Goal: Find specific page/section: Find specific page/section

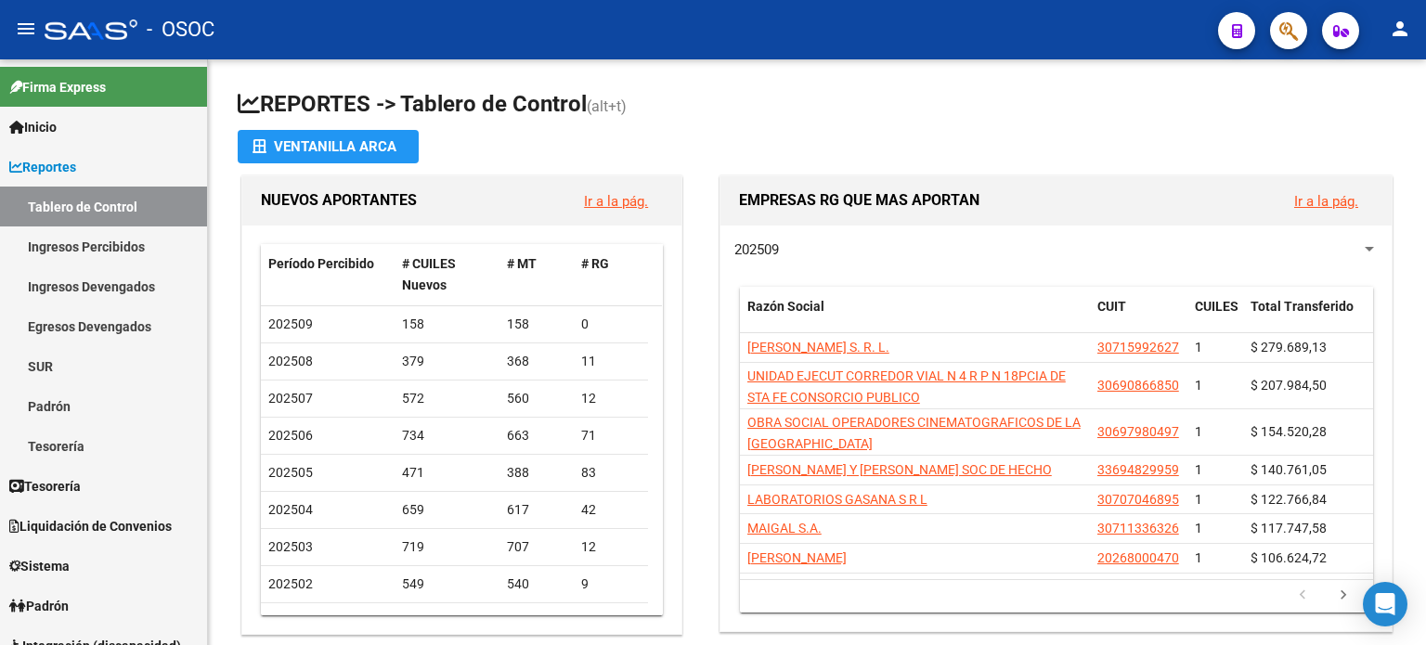
click at [1286, 32] on icon "button" at bounding box center [1288, 30] width 19 height 21
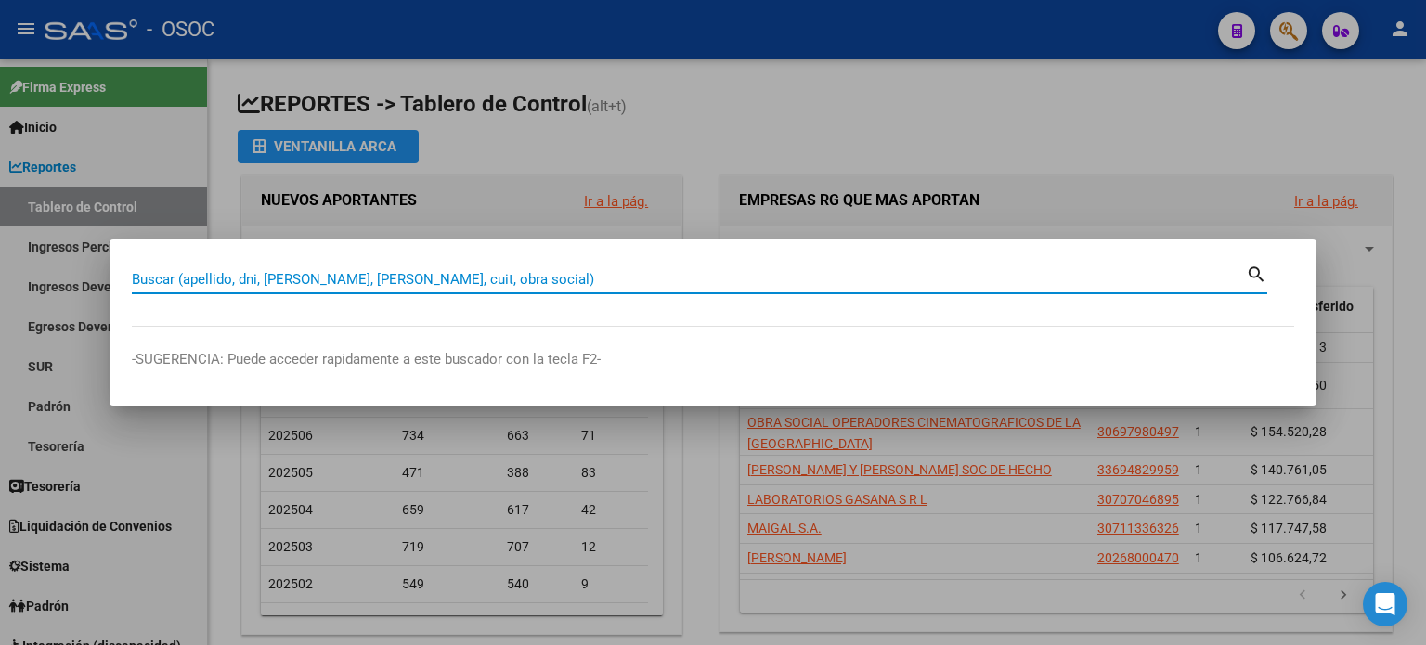
paste input "59697792"
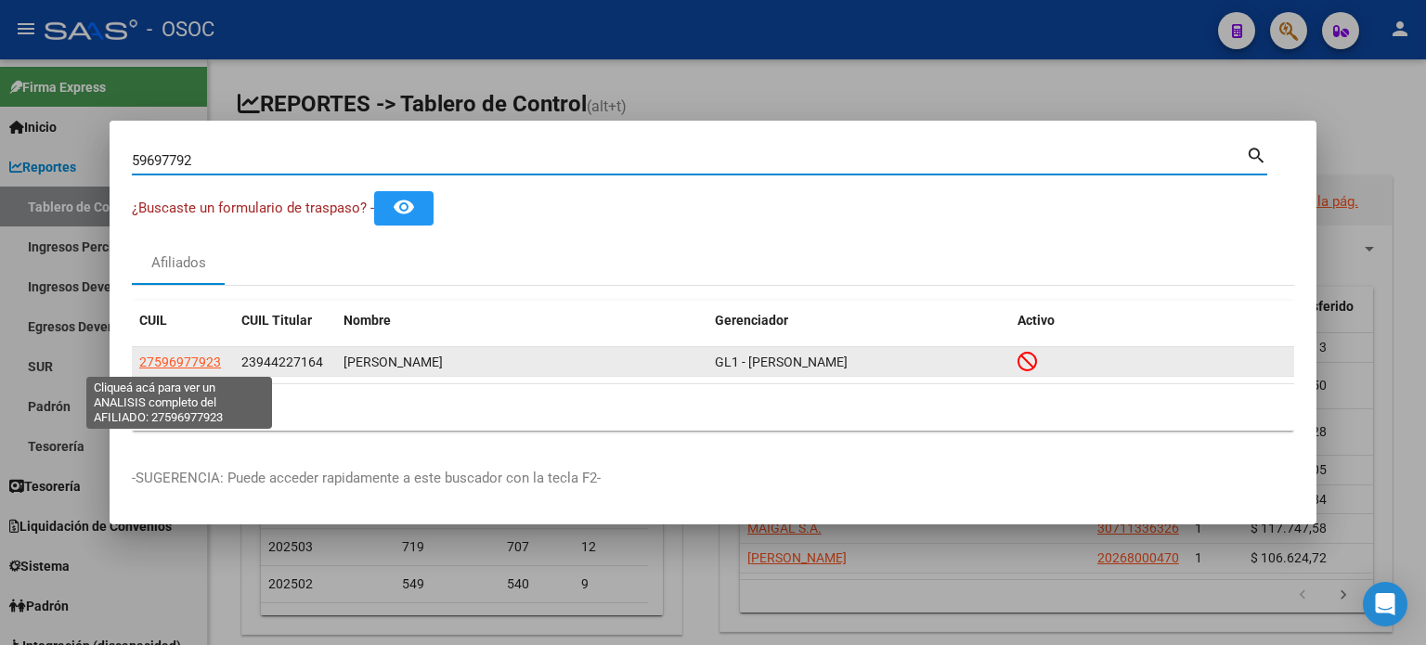
click at [179, 355] on span "27596977923" at bounding box center [180, 362] width 82 height 15
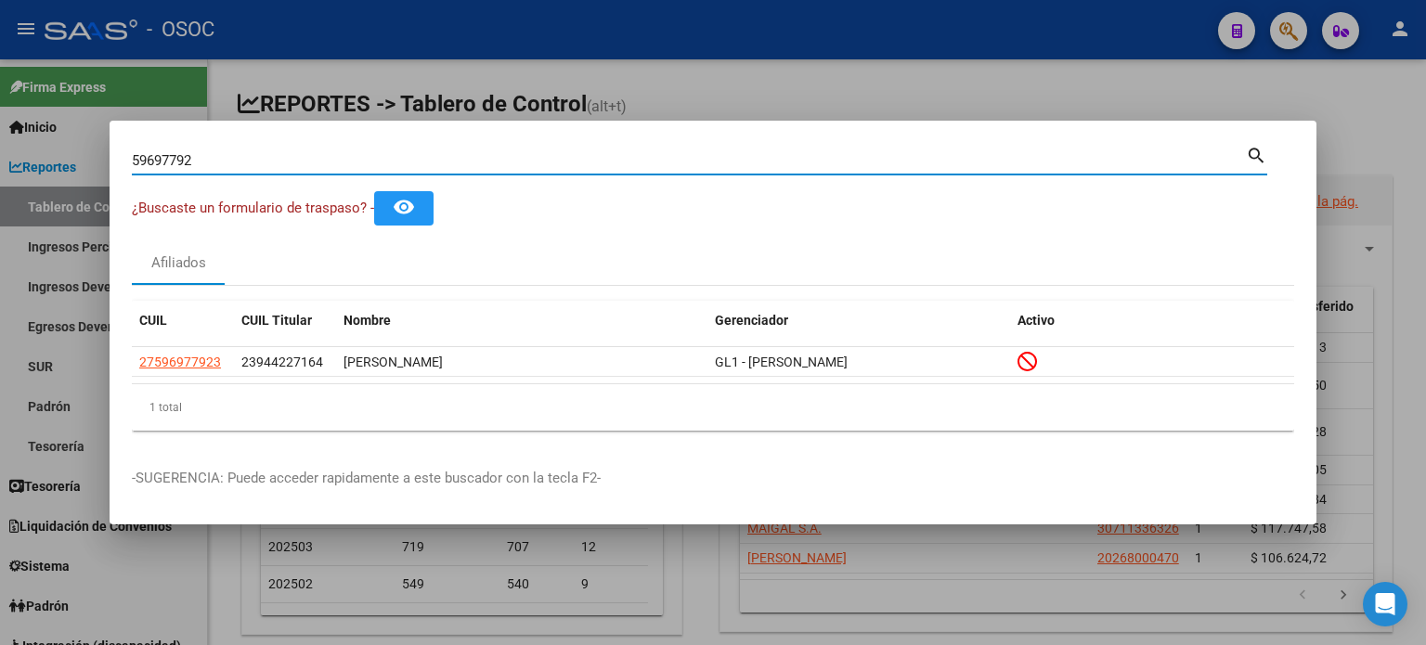
drag, startPoint x: 267, startPoint y: 153, endPoint x: 45, endPoint y: 147, distance: 222.9
click at [45, 147] on div "59697792 Buscar (apellido, dni, cuil, nro traspaso, cuit, obra social) search ¿…" at bounding box center [713, 322] width 1426 height 645
paste input "3985834"
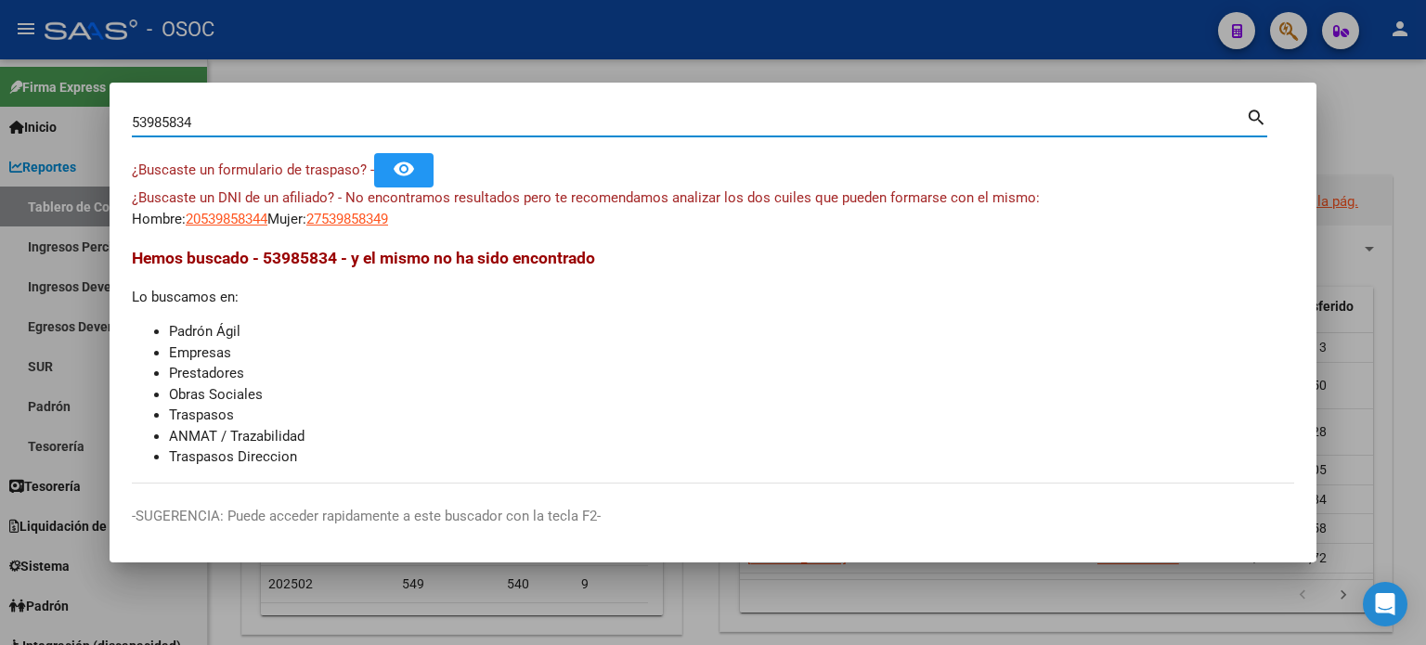
click at [202, 125] on input "53985834" at bounding box center [689, 122] width 1114 height 17
drag, startPoint x: 76, startPoint y: 115, endPoint x: 63, endPoint y: 114, distance: 13.0
click at [63, 114] on div "53985834 Buscar (apellido, dni, cuil, nro traspaso, cuit, obra social) search ¿…" at bounding box center [713, 322] width 1426 height 645
paste input "94507829"
type input "94507829"
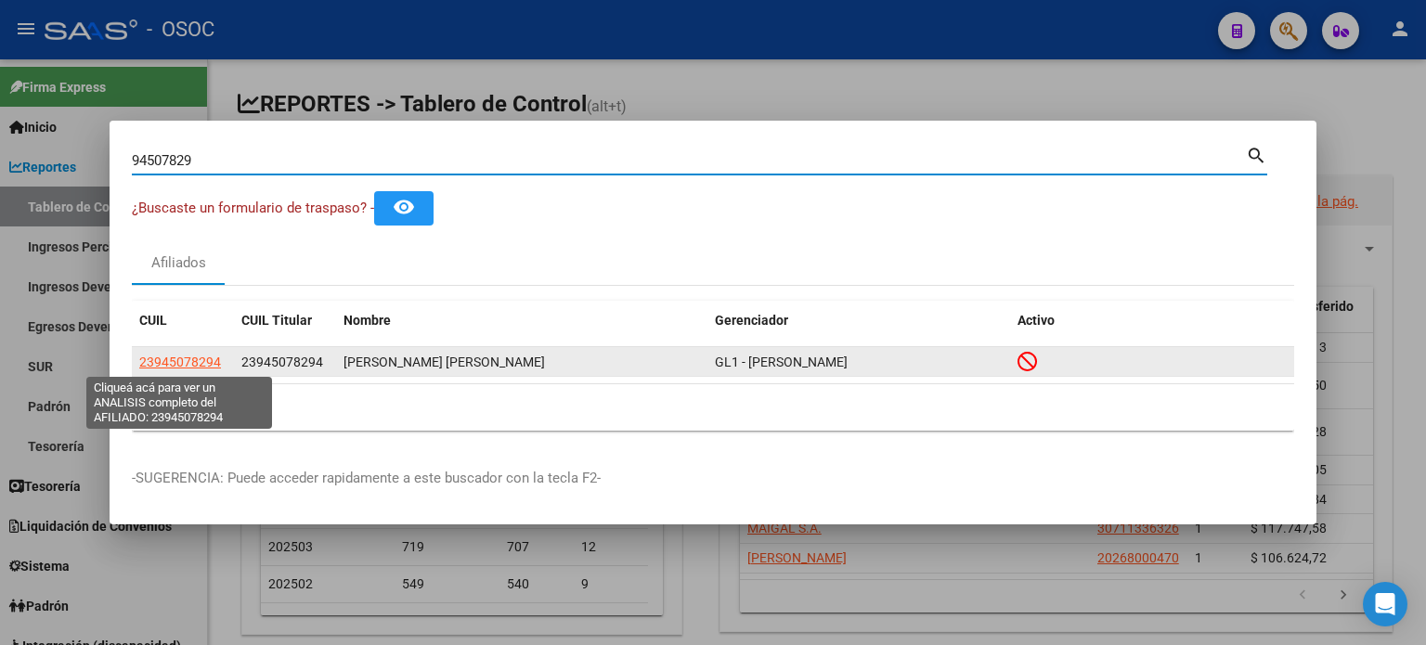
click at [171, 370] on span "23945078294" at bounding box center [180, 362] width 82 height 15
type textarea "23945078294"
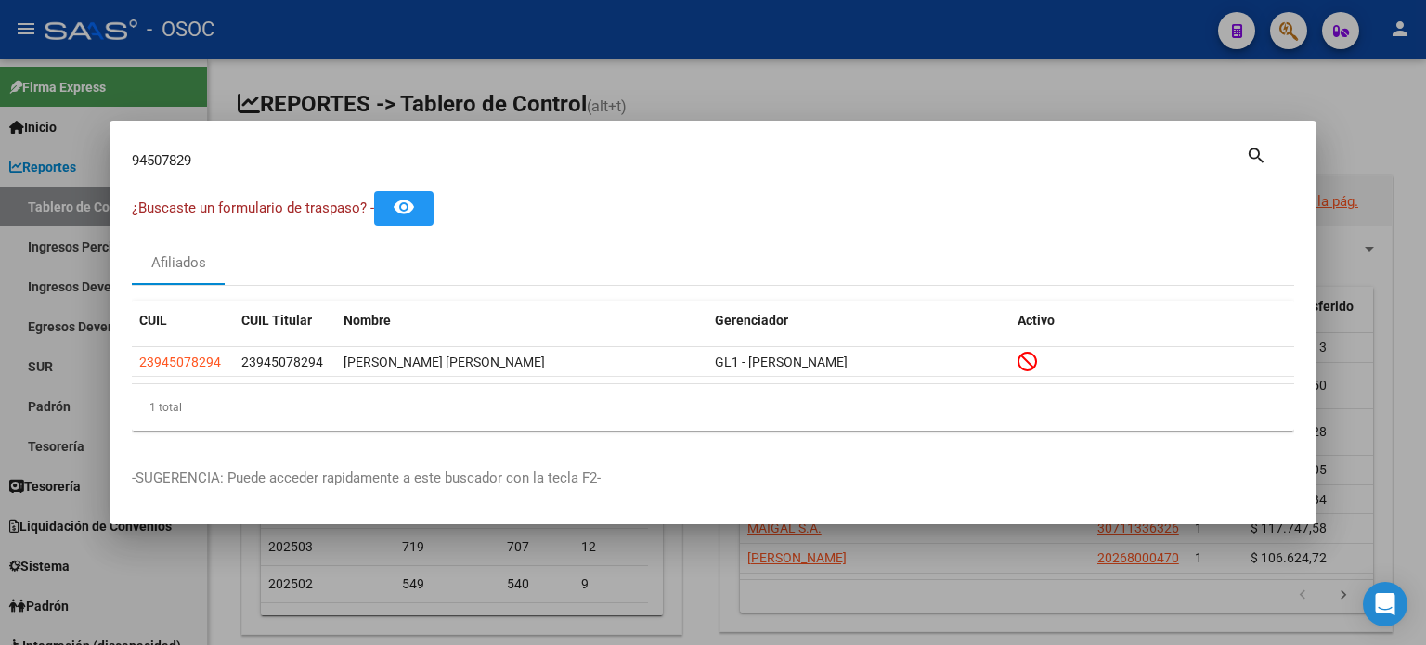
click at [0, 158] on div "94507829 Buscar (apellido, dni, cuil, nro traspaso, cuit, obra social) search ¿…" at bounding box center [713, 322] width 1426 height 645
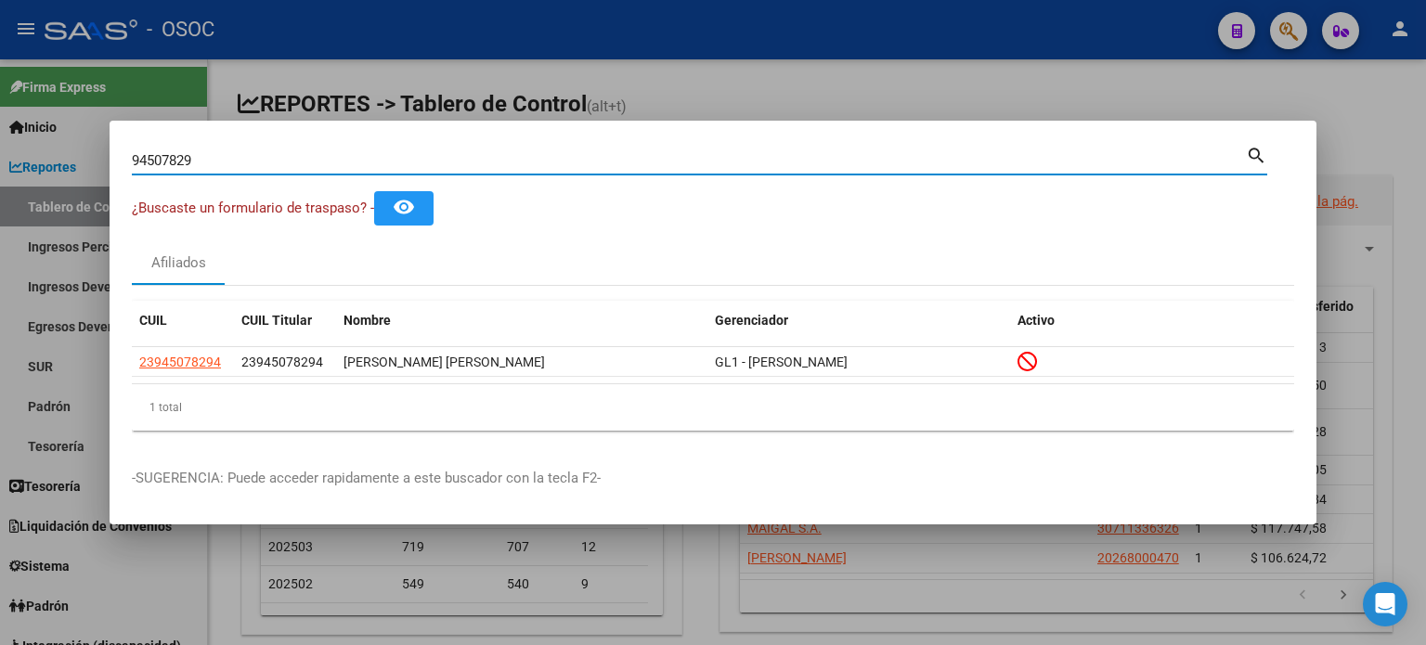
paste input
click at [183, 158] on input "Buscar (apellido, dni, [PERSON_NAME], [PERSON_NAME], cuit, obra social)" at bounding box center [689, 160] width 1114 height 17
paste input "92994534"
type input "92994534"
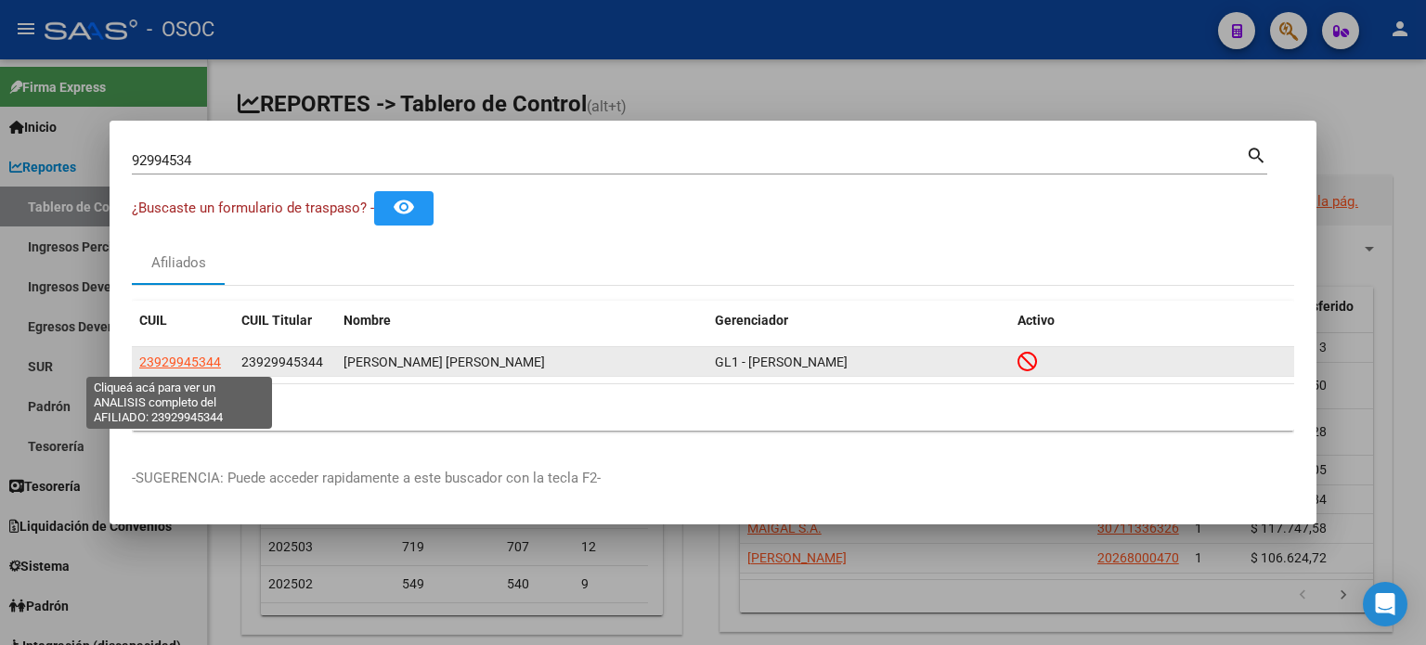
click at [182, 362] on span "23929945344" at bounding box center [180, 362] width 82 height 15
type textarea "23929945344"
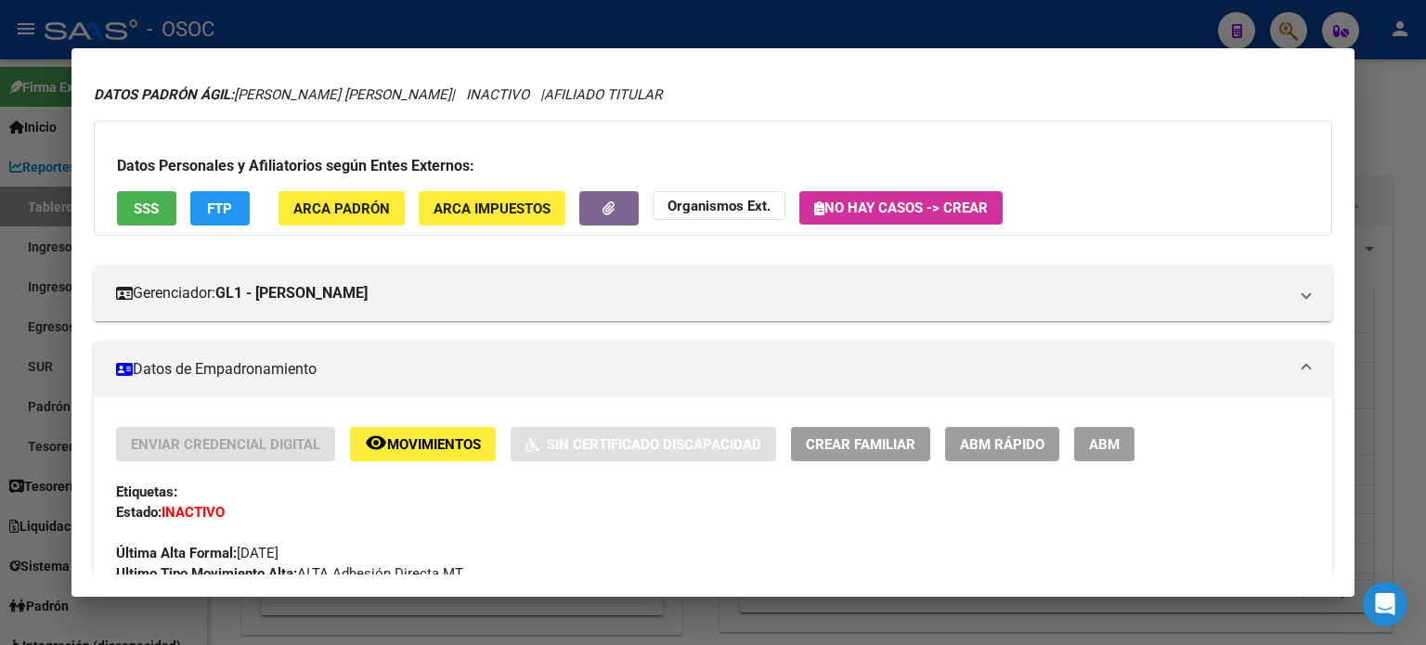
scroll to position [93, 0]
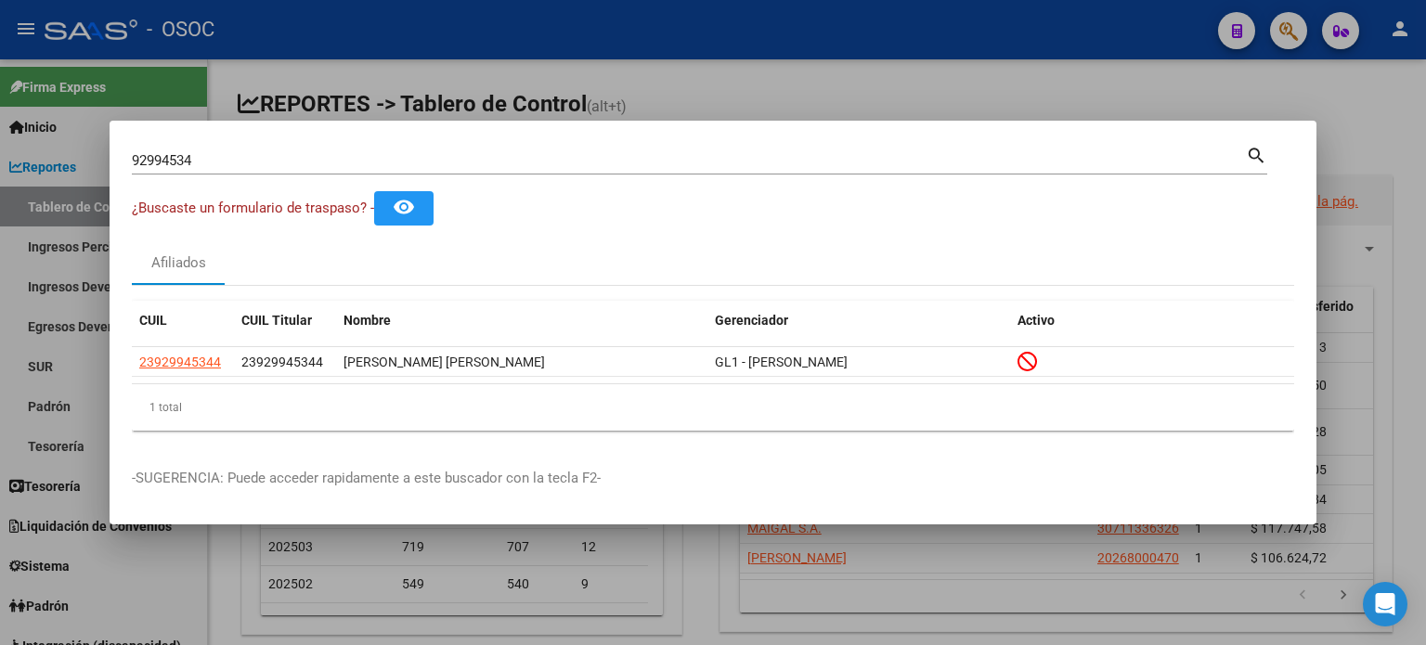
drag, startPoint x: 151, startPoint y: 162, endPoint x: 92, endPoint y: 164, distance: 59.5
click at [92, 164] on div "92994534 Buscar (apellido, dni, cuil, nro traspaso, cuit, obra social) search ¿…" at bounding box center [713, 322] width 1426 height 645
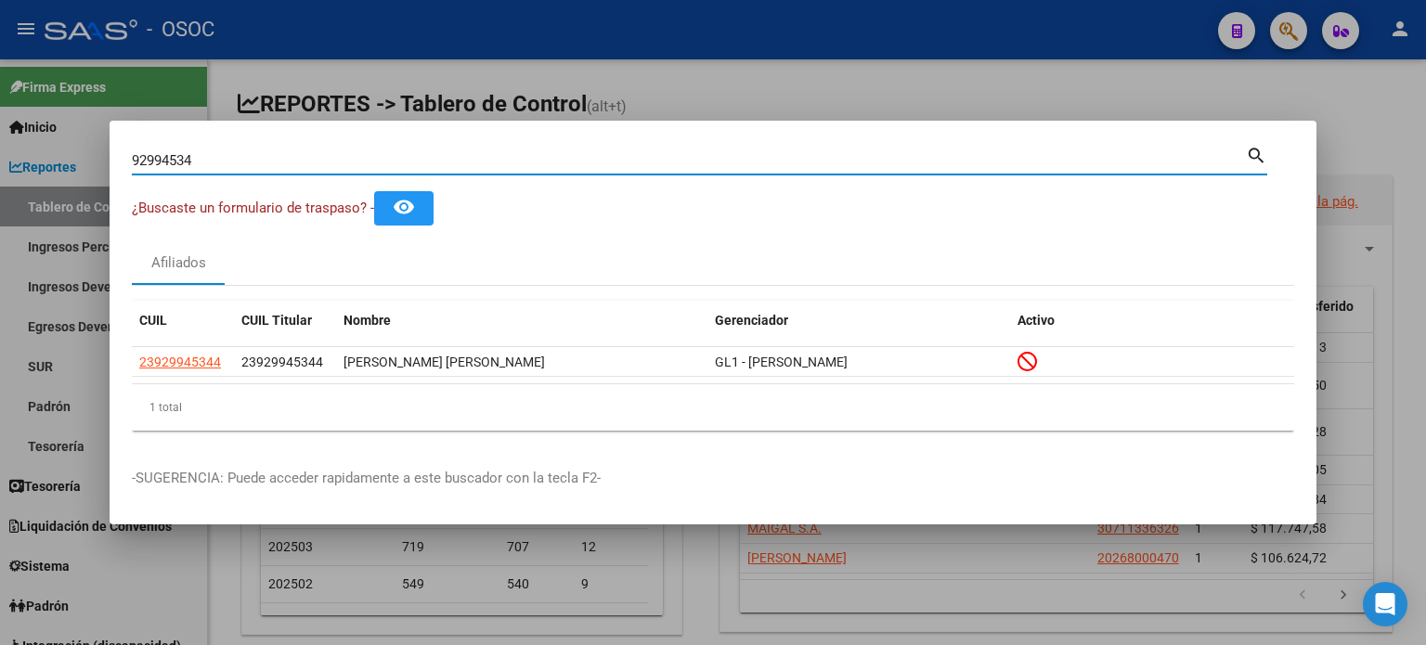
paste input "5692429"
type input "95692429"
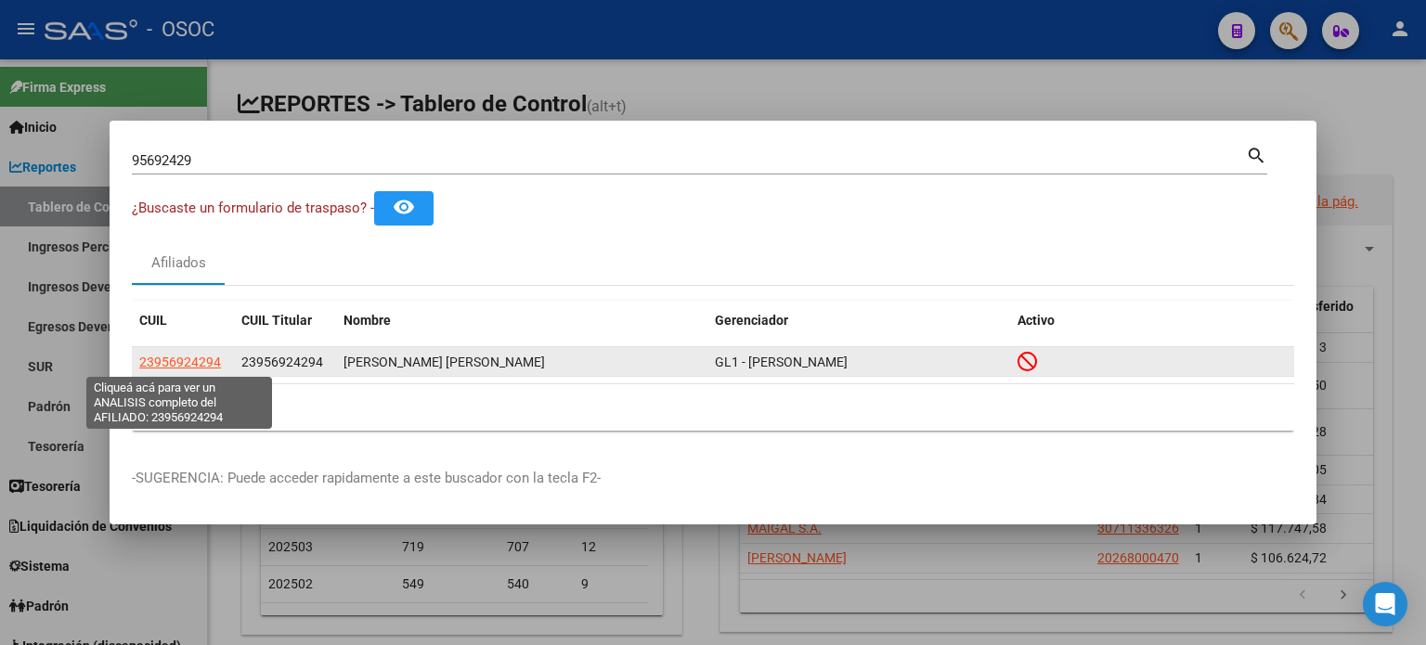
click at [186, 365] on span "23956924294" at bounding box center [180, 362] width 82 height 15
type textarea "23956924294"
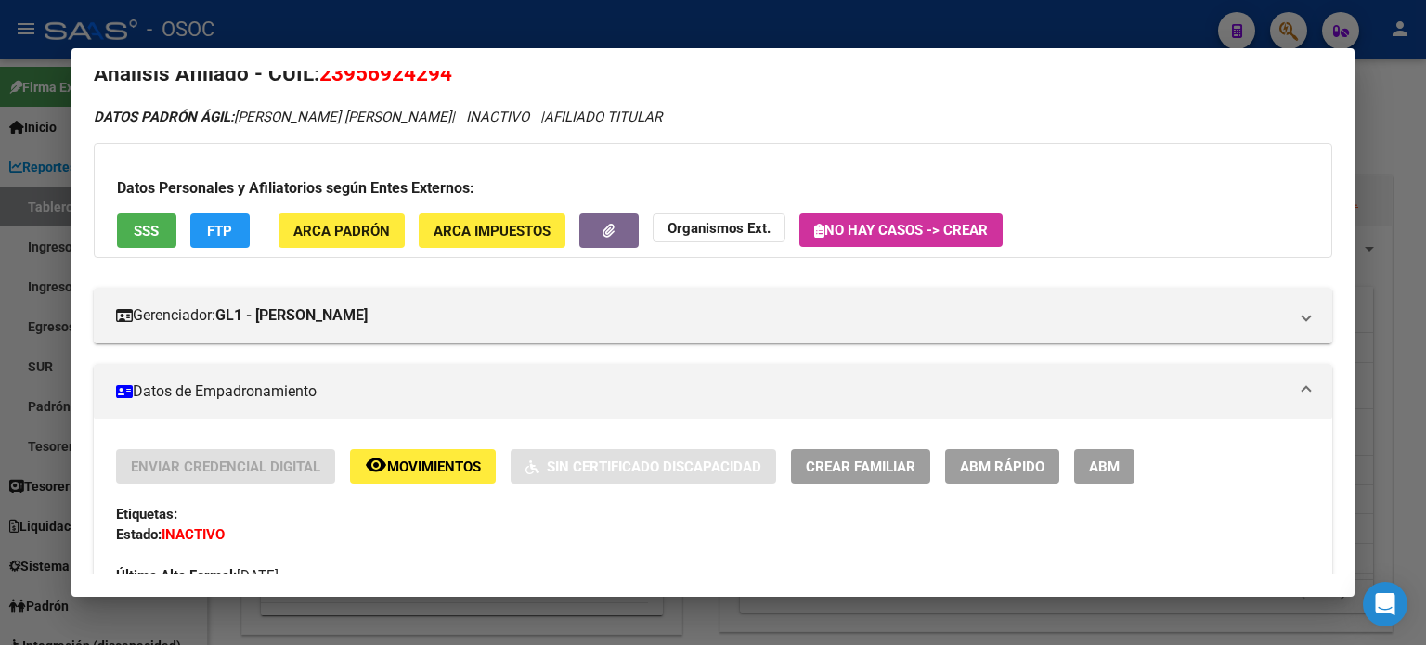
scroll to position [0, 0]
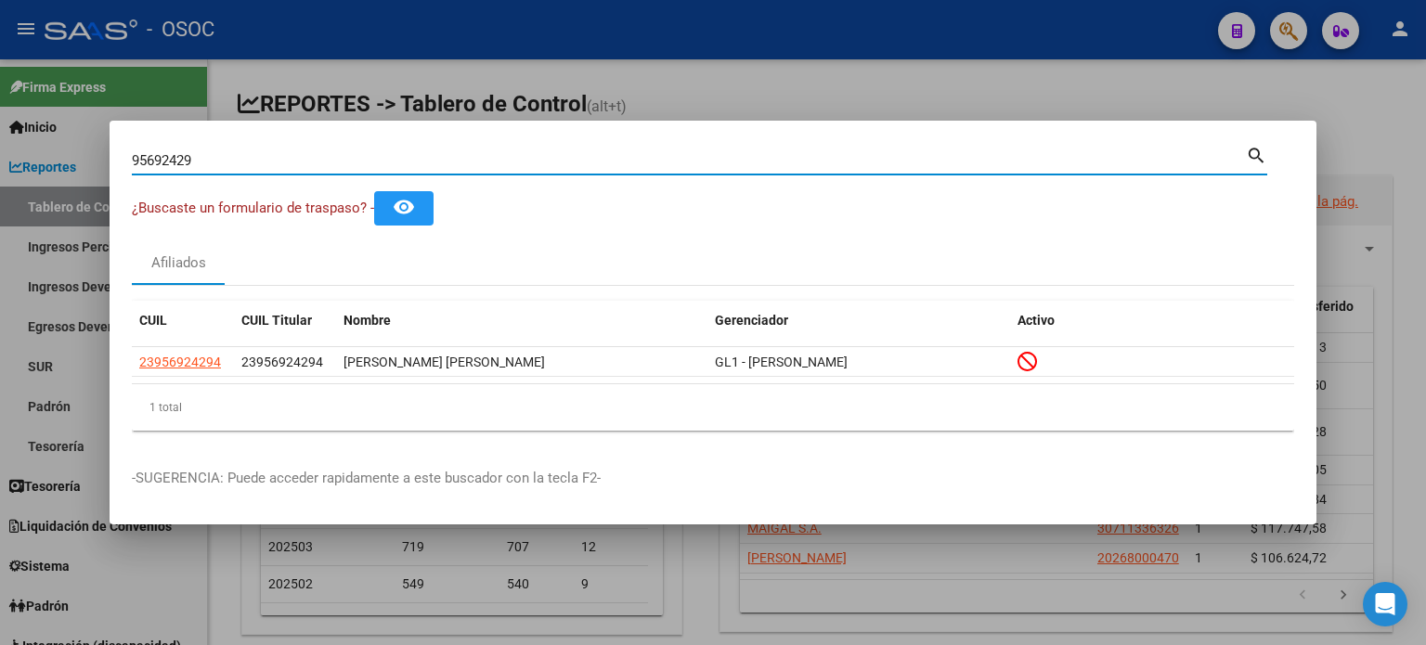
drag, startPoint x: 189, startPoint y: 157, endPoint x: 48, endPoint y: 156, distance: 141.1
click at [48, 156] on div "95692429 Buscar (apellido, dni, [PERSON_NAME], [PERSON_NAME], cuit, obra social…" at bounding box center [713, 322] width 1426 height 645
paste input "2901662"
type input "92901662"
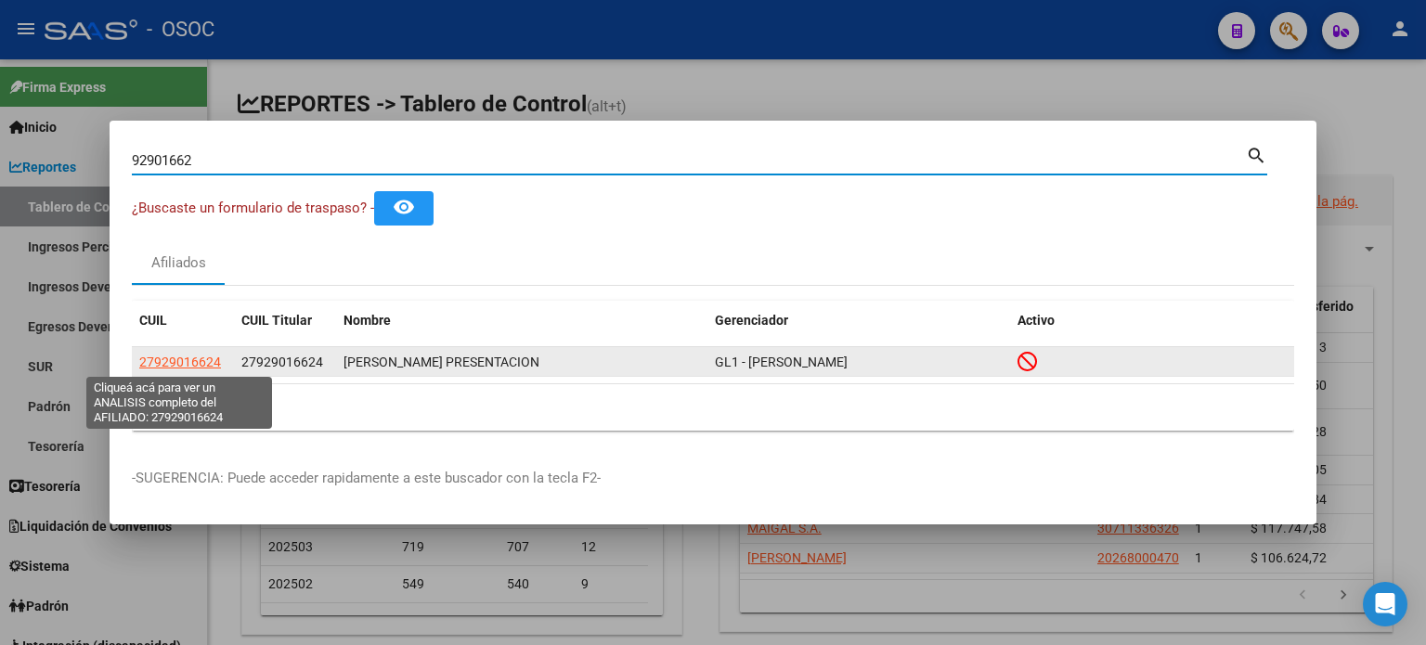
click at [184, 363] on span "27929016624" at bounding box center [180, 362] width 82 height 15
type textarea "27929016624"
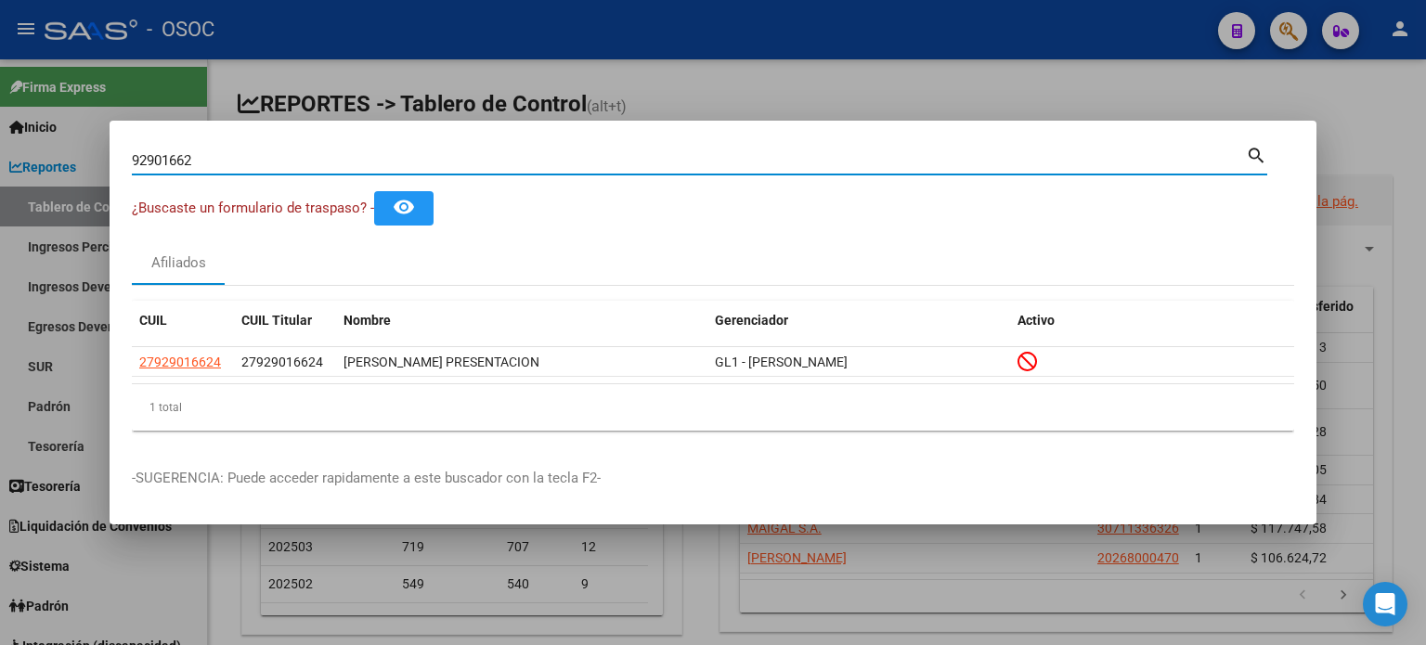
drag, startPoint x: 100, startPoint y: 156, endPoint x: 38, endPoint y: 156, distance: 62.2
click at [38, 156] on div "92901662 Buscar (apellido, dni, cuil, nro traspaso, cuit, obra social) search ¿…" at bounding box center [713, 322] width 1426 height 645
paste input "36598337"
type input "36598337"
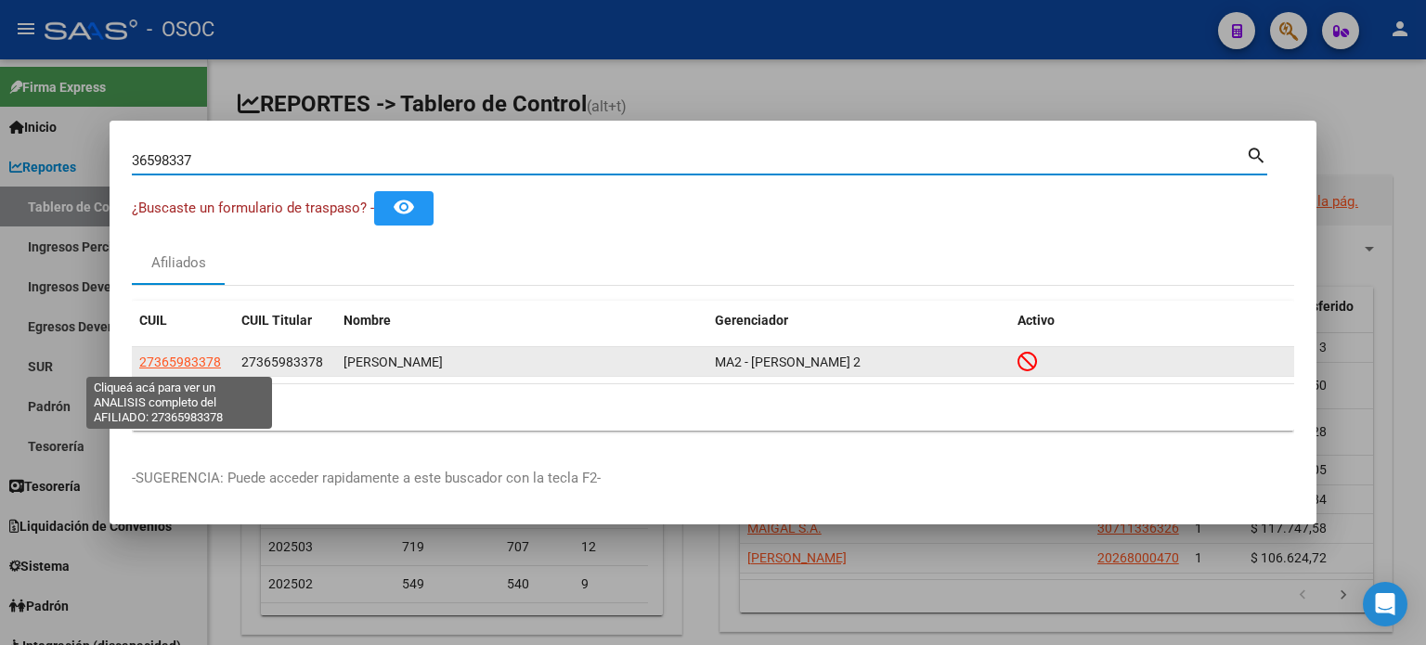
click at [201, 368] on span "27365983378" at bounding box center [180, 362] width 82 height 15
type textarea "27365983378"
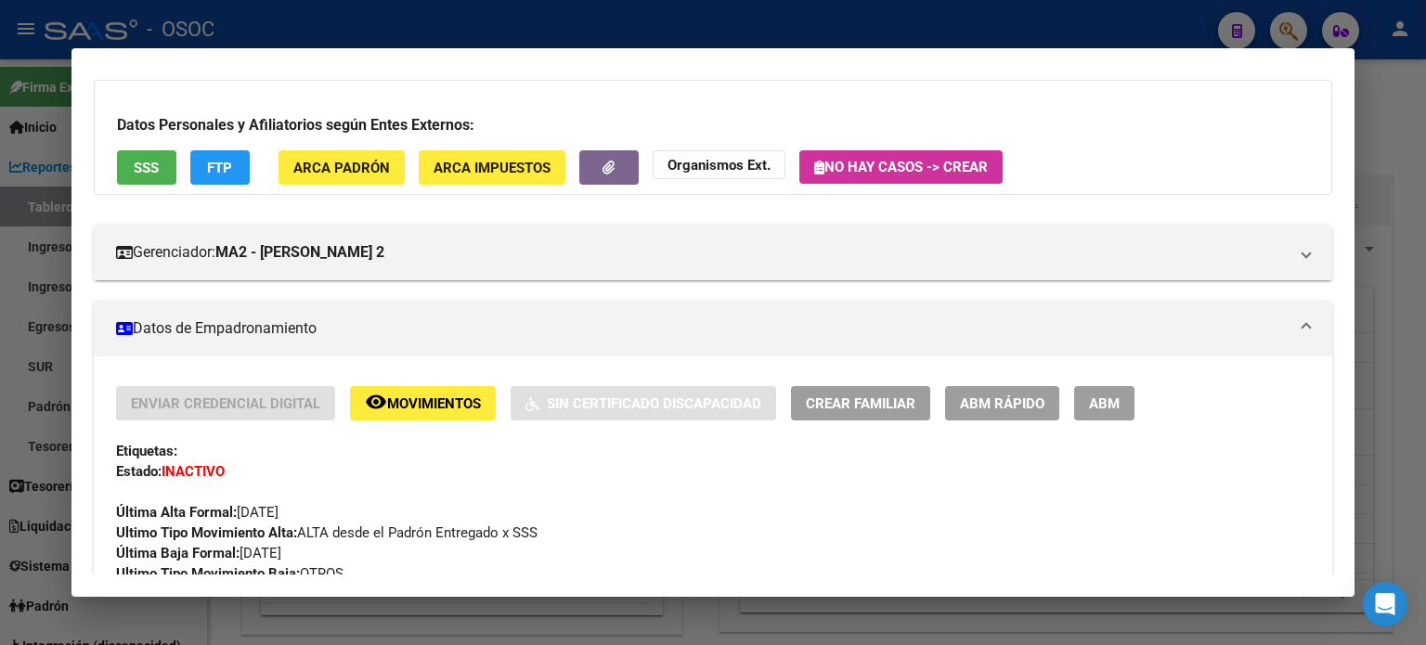
scroll to position [186, 0]
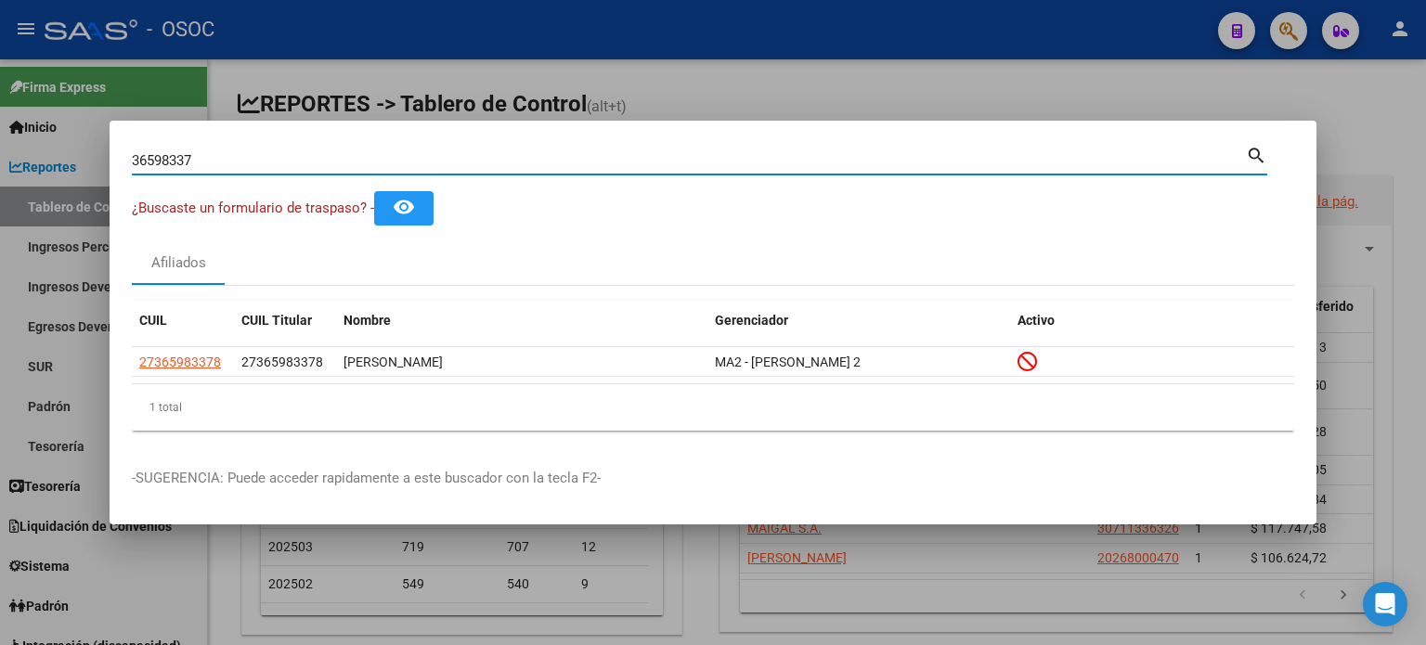
drag, startPoint x: 119, startPoint y: 160, endPoint x: 74, endPoint y: 162, distance: 44.7
click at [74, 162] on div "36598337 Buscar (apellido, dni, cuil, nro traspaso, cuit, obra social) search ¿…" at bounding box center [713, 322] width 1426 height 645
paste input "9907782"
type input "39907782"
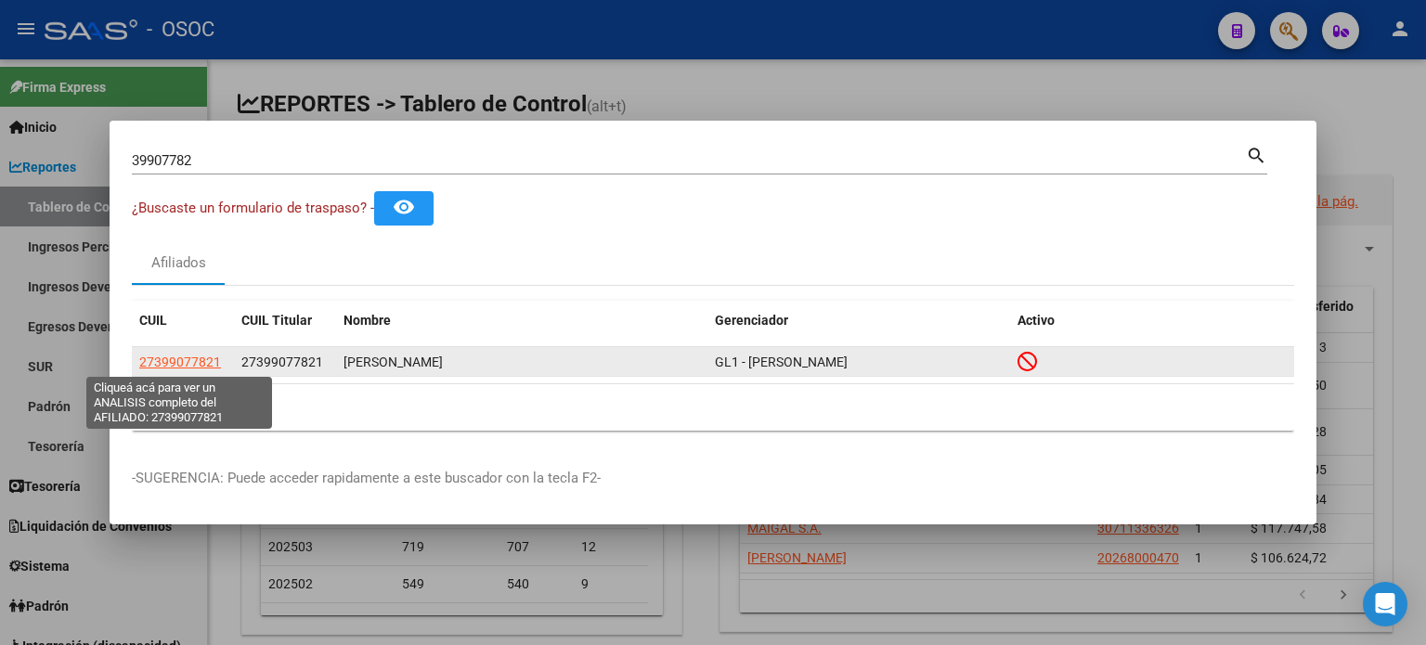
click at [204, 356] on span "27399077821" at bounding box center [180, 362] width 82 height 15
type textarea "27399077821"
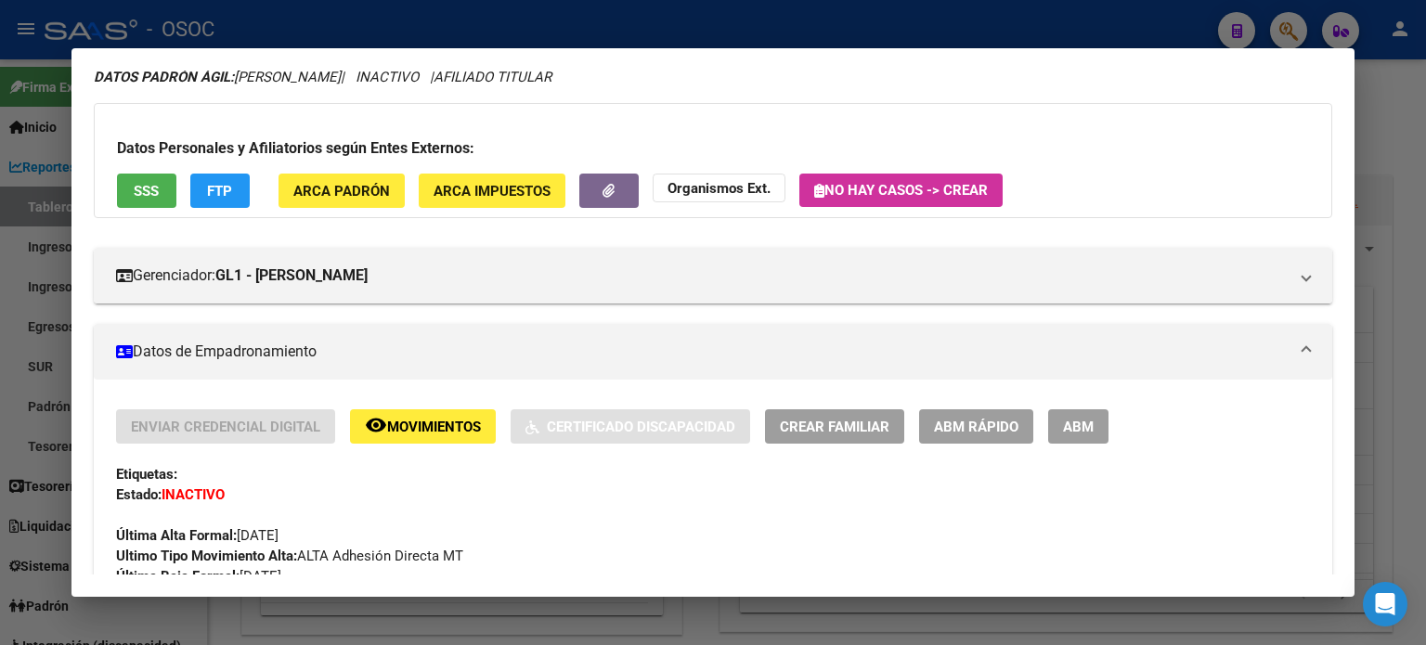
scroll to position [93, 0]
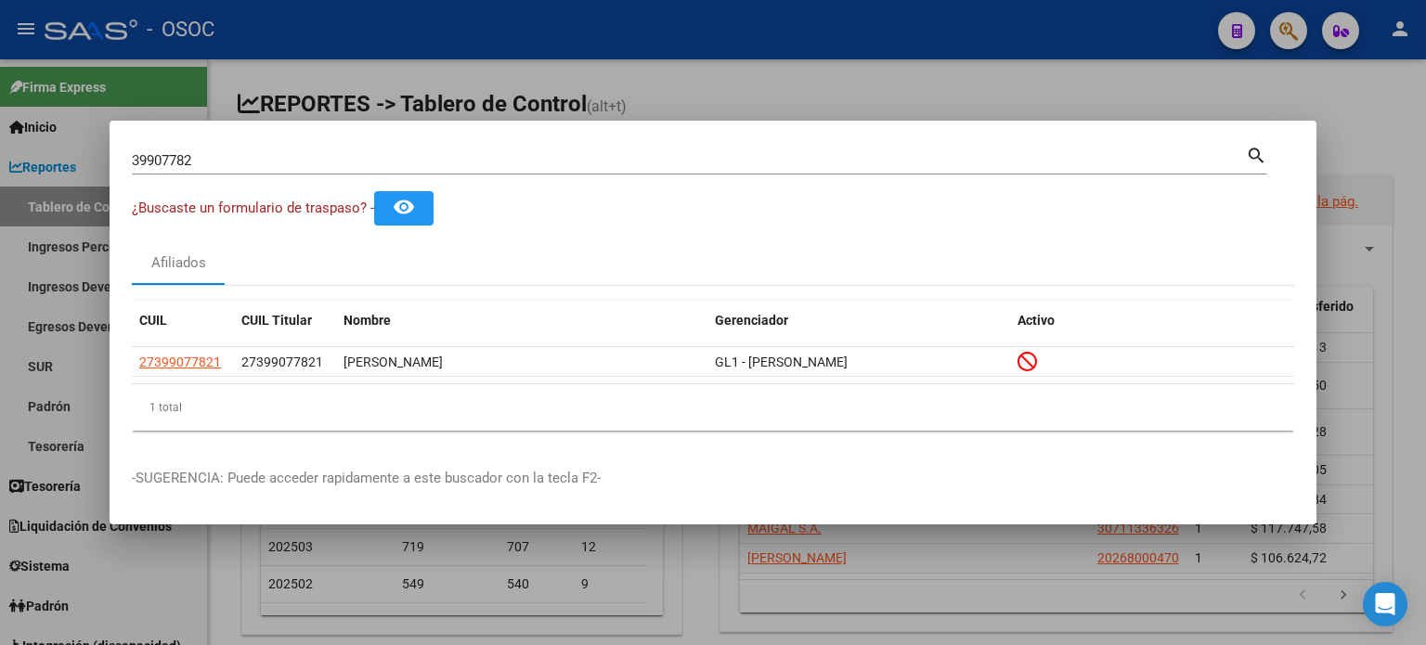
drag, startPoint x: 170, startPoint y: 151, endPoint x: 71, endPoint y: 150, distance: 99.4
click at [71, 151] on div "39907782 Buscar (apellido, dni, cuil, nro traspaso, cuit, obra social) search ¿…" at bounding box center [713, 322] width 1426 height 645
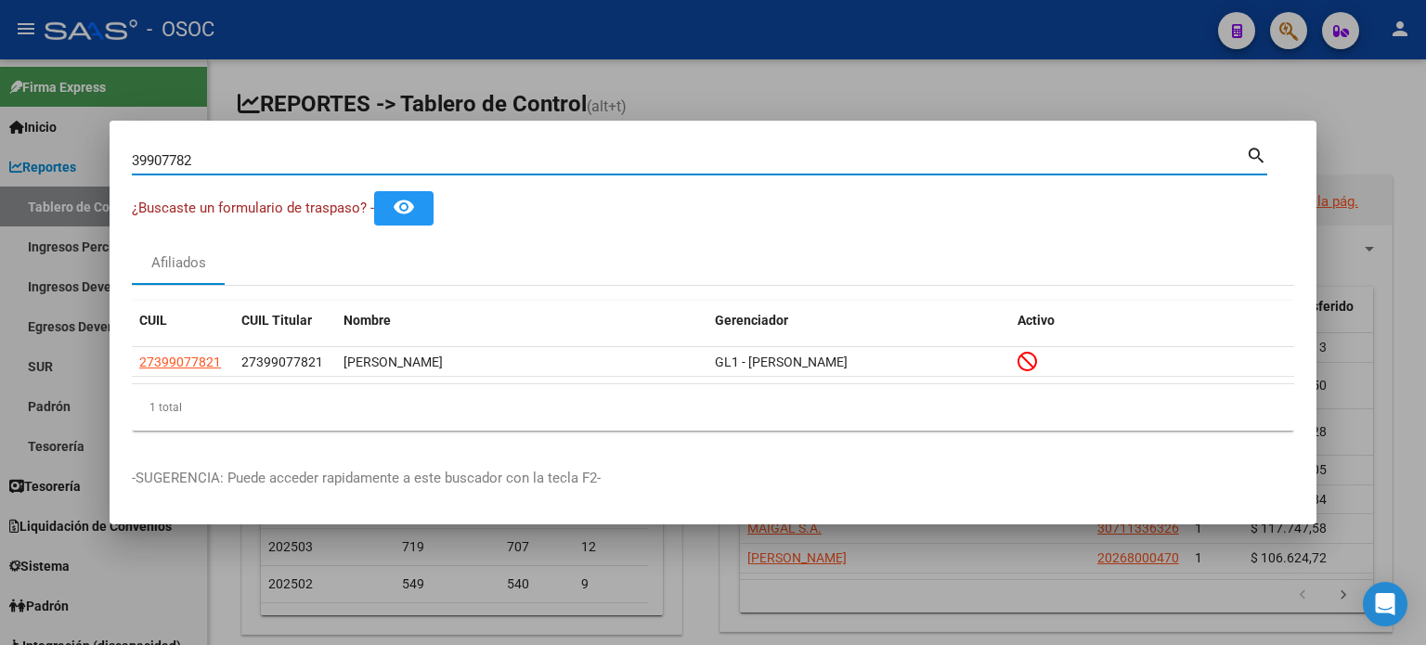
drag, startPoint x: 167, startPoint y: 162, endPoint x: 43, endPoint y: 158, distance: 124.5
click at [43, 158] on div "39907782 Buscar (apellido, dni, cuil, nro traspaso, cuit, obra social) search ¿…" at bounding box center [713, 322] width 1426 height 645
paste input "92951857"
type input "92951857"
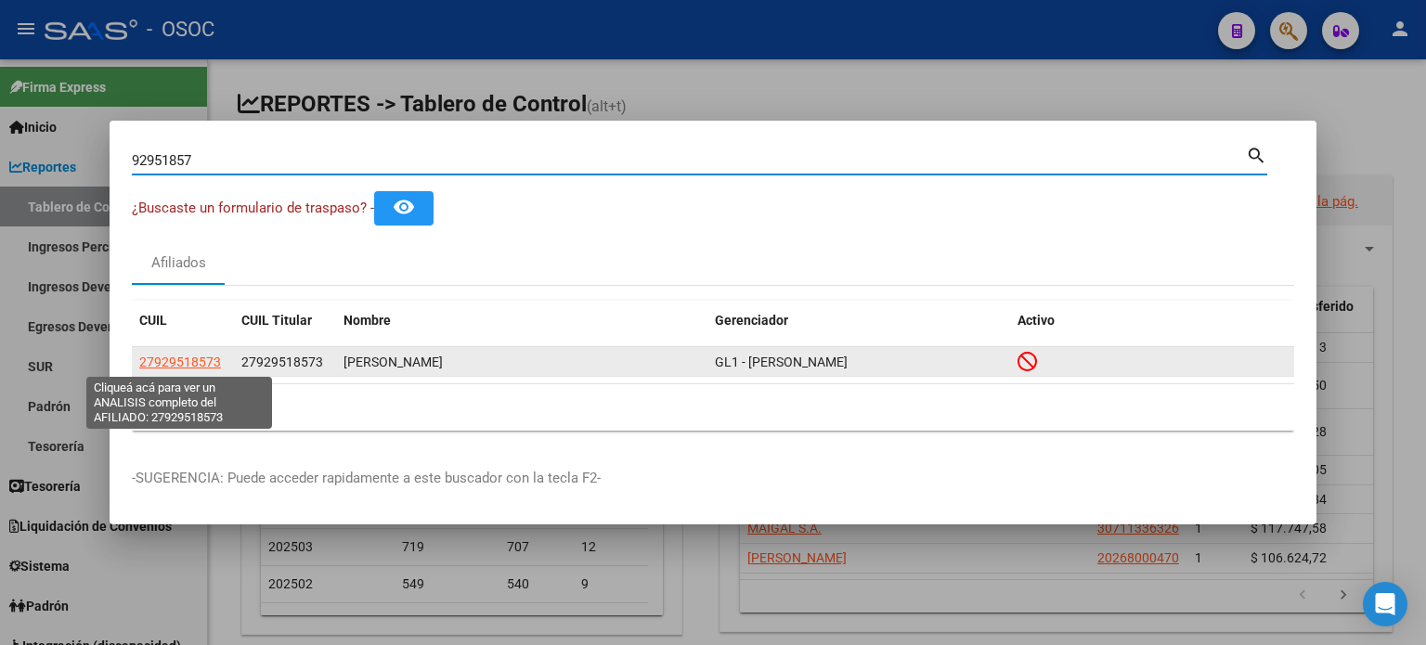
click at [193, 356] on span "27929518573" at bounding box center [180, 362] width 82 height 15
type textarea "27929518573"
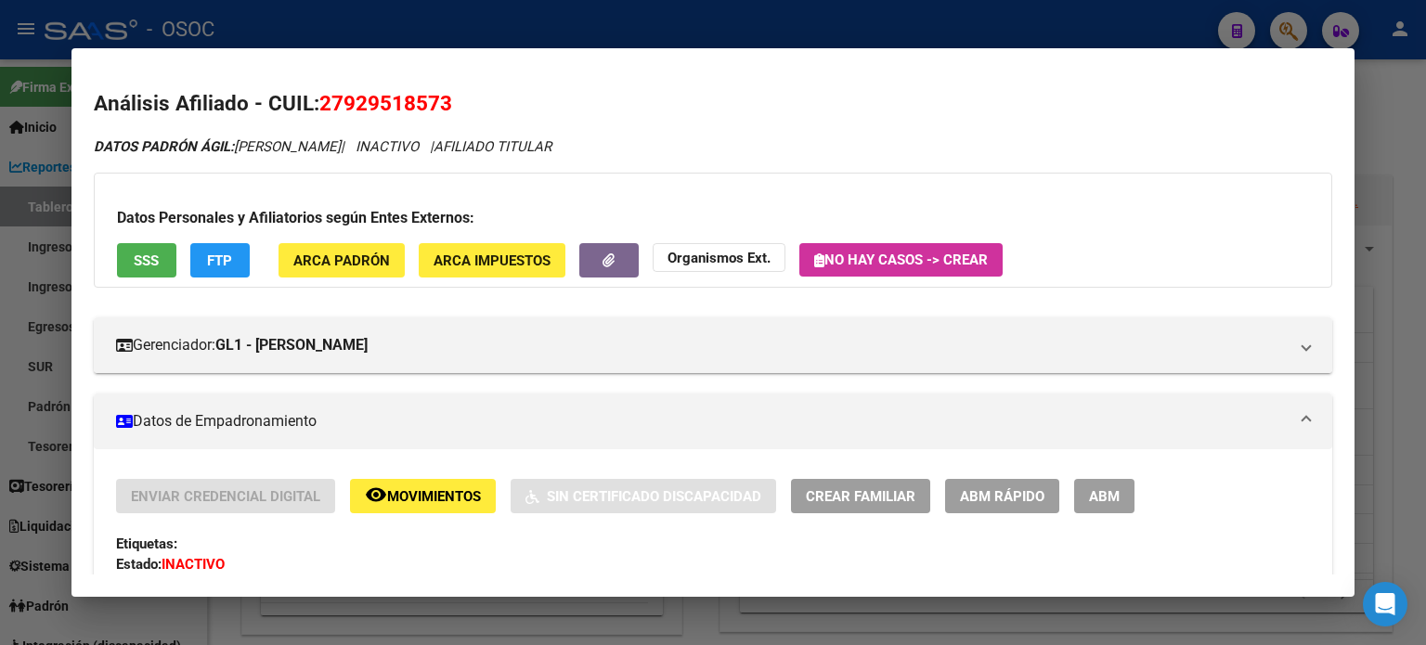
scroll to position [186, 0]
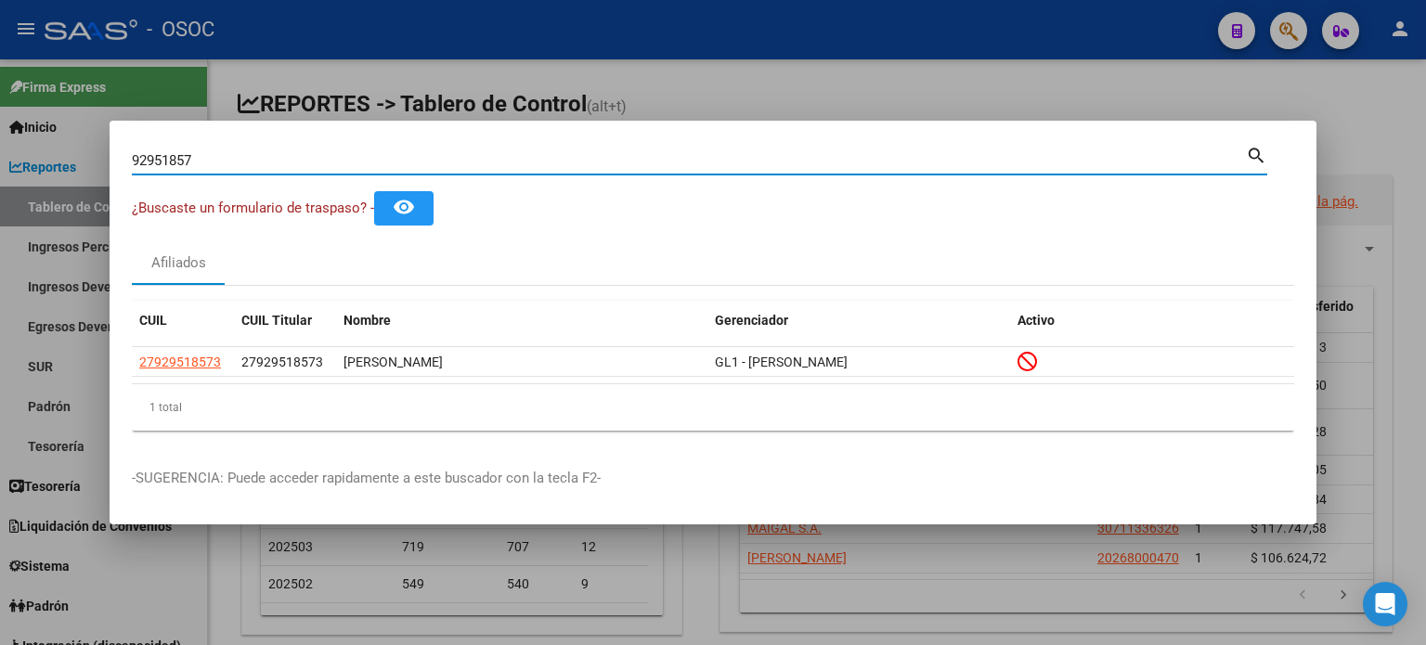
drag, startPoint x: 218, startPoint y: 162, endPoint x: 0, endPoint y: 162, distance: 218.2
click at [0, 162] on div "92951857 Buscar (apellido, dni, cuil, nro traspaso, cuit, obra social) search ¿…" at bounding box center [713, 322] width 1426 height 645
paste input "43001176"
type input "43001176"
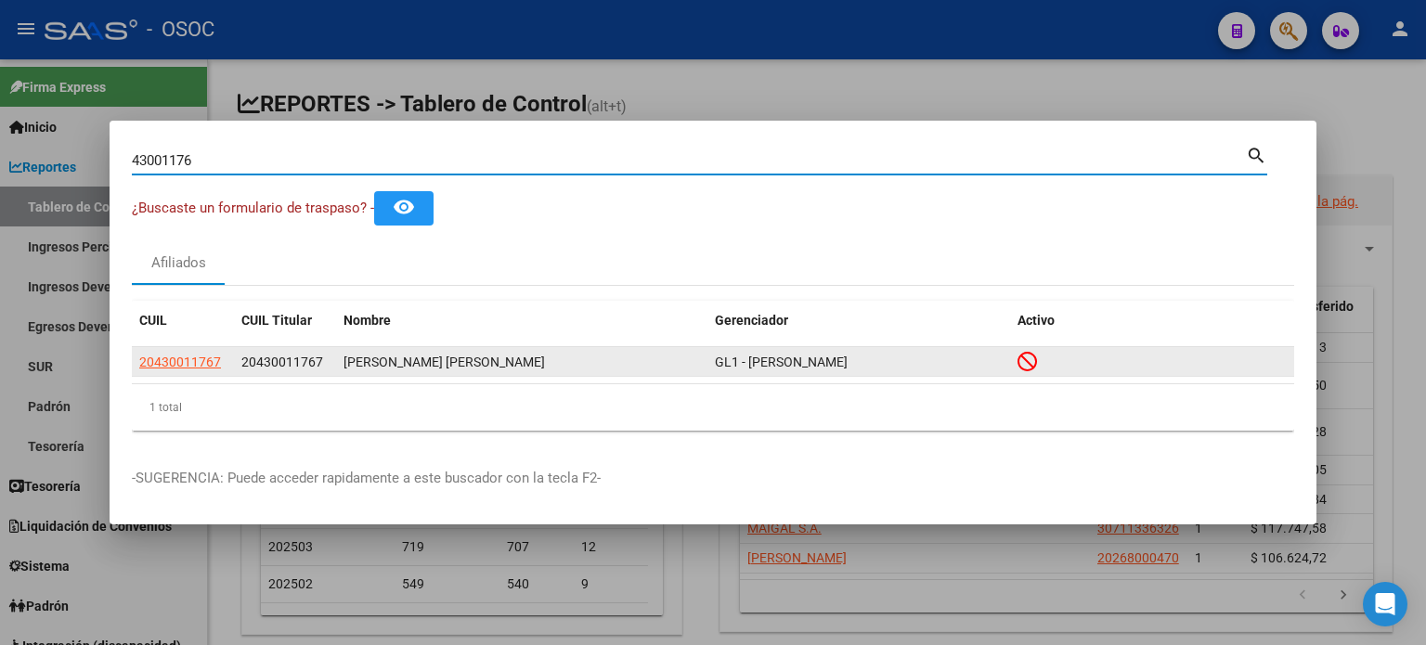
click at [183, 357] on span "20430011767" at bounding box center [180, 362] width 82 height 15
type textarea "20430011767"
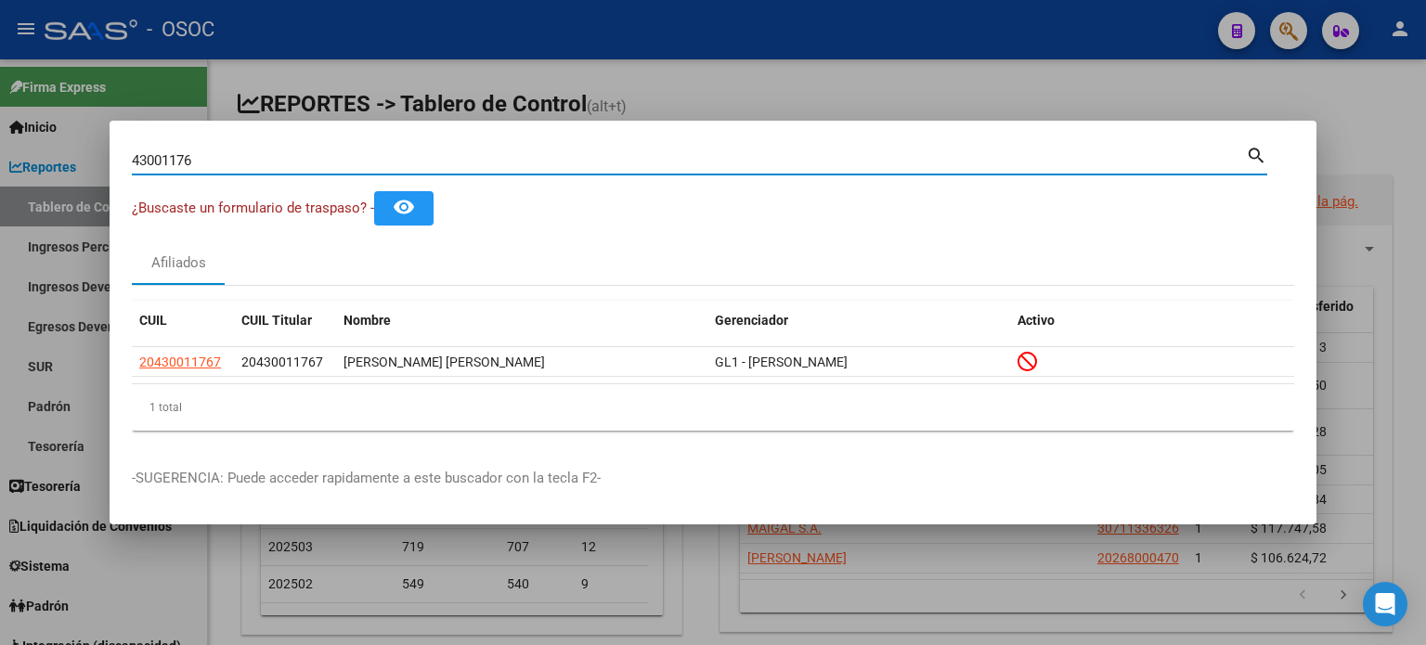
drag, startPoint x: 224, startPoint y: 162, endPoint x: 0, endPoint y: 160, distance: 223.8
click at [0, 160] on div "43001176 Buscar (apellido, dni, cuil, nro traspaso, cuit, obra social) search ¿…" at bounding box center [713, 322] width 1426 height 645
paste input "0733263"
type input "40733263"
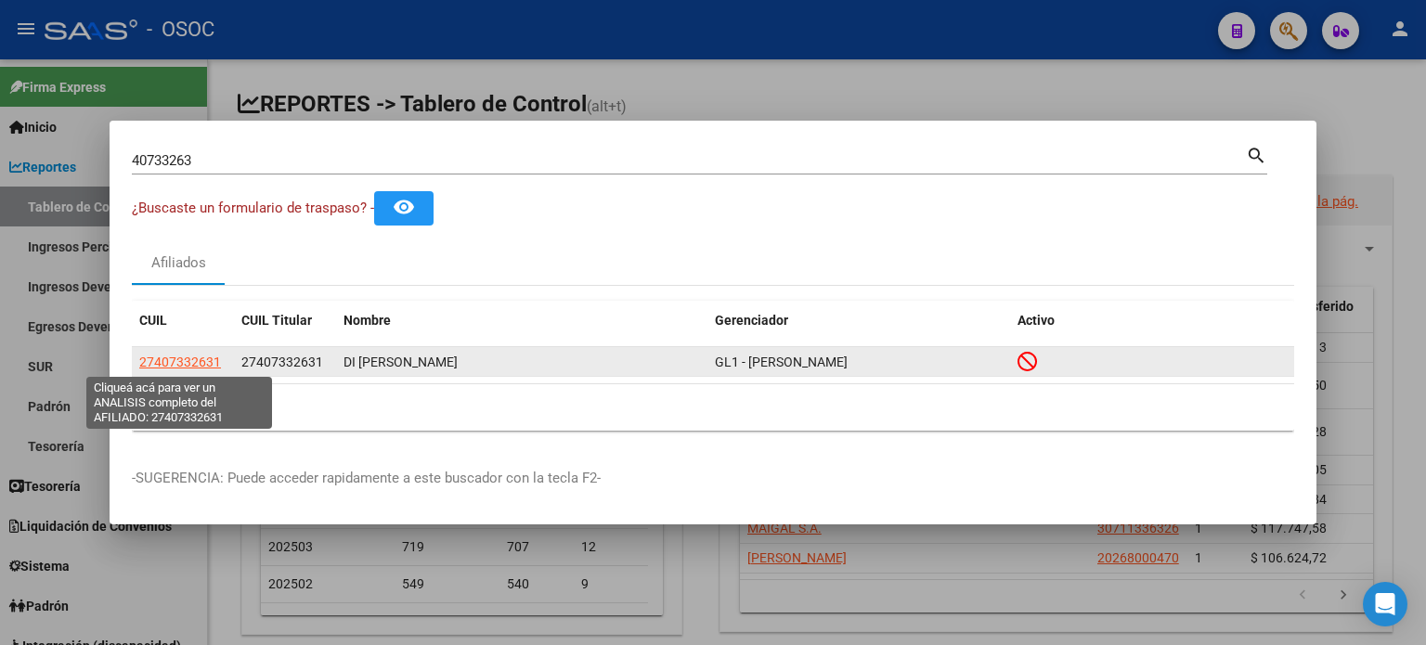
click at [181, 361] on span "27407332631" at bounding box center [180, 362] width 82 height 15
type textarea "27407332631"
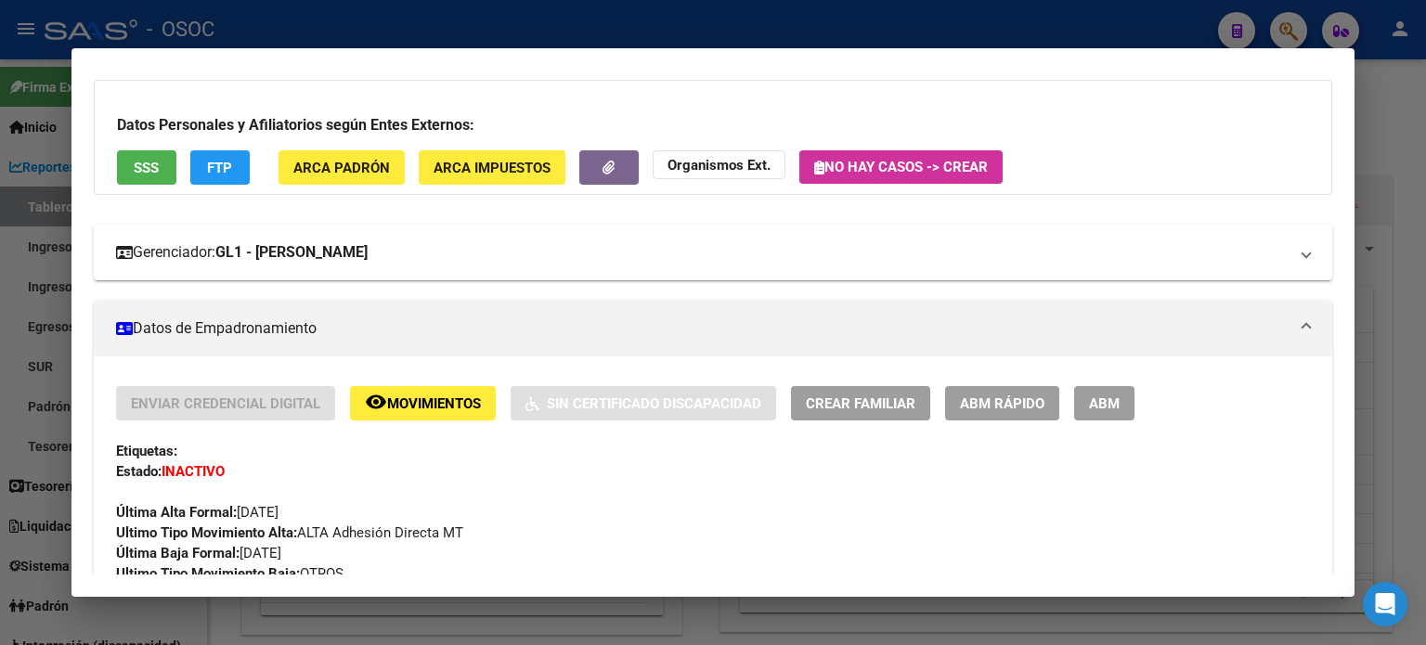
scroll to position [0, 0]
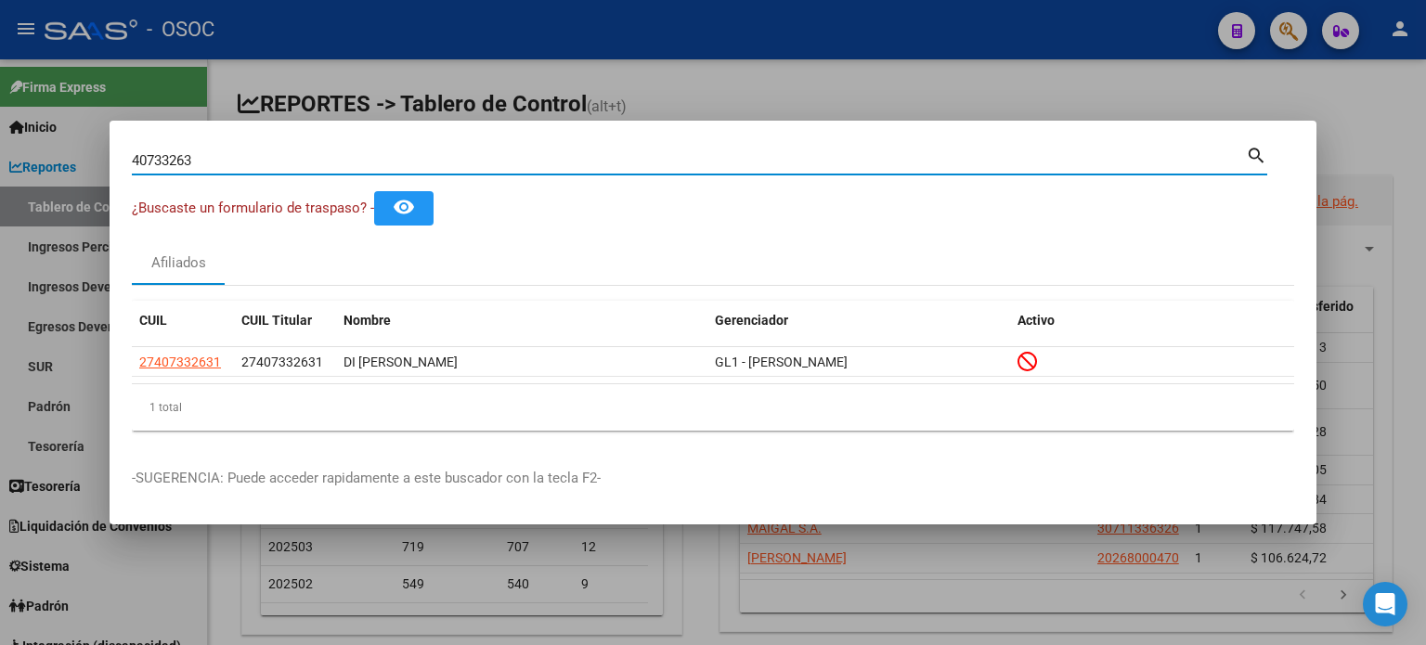
drag, startPoint x: 78, startPoint y: 149, endPoint x: 56, endPoint y: 146, distance: 22.6
click at [56, 146] on div "40733263 Buscar (apellido, dni, cuil, nro traspaso, cuit, obra social) search ¿…" at bounding box center [713, 322] width 1426 height 645
paste input "94498565"
type input "94498565"
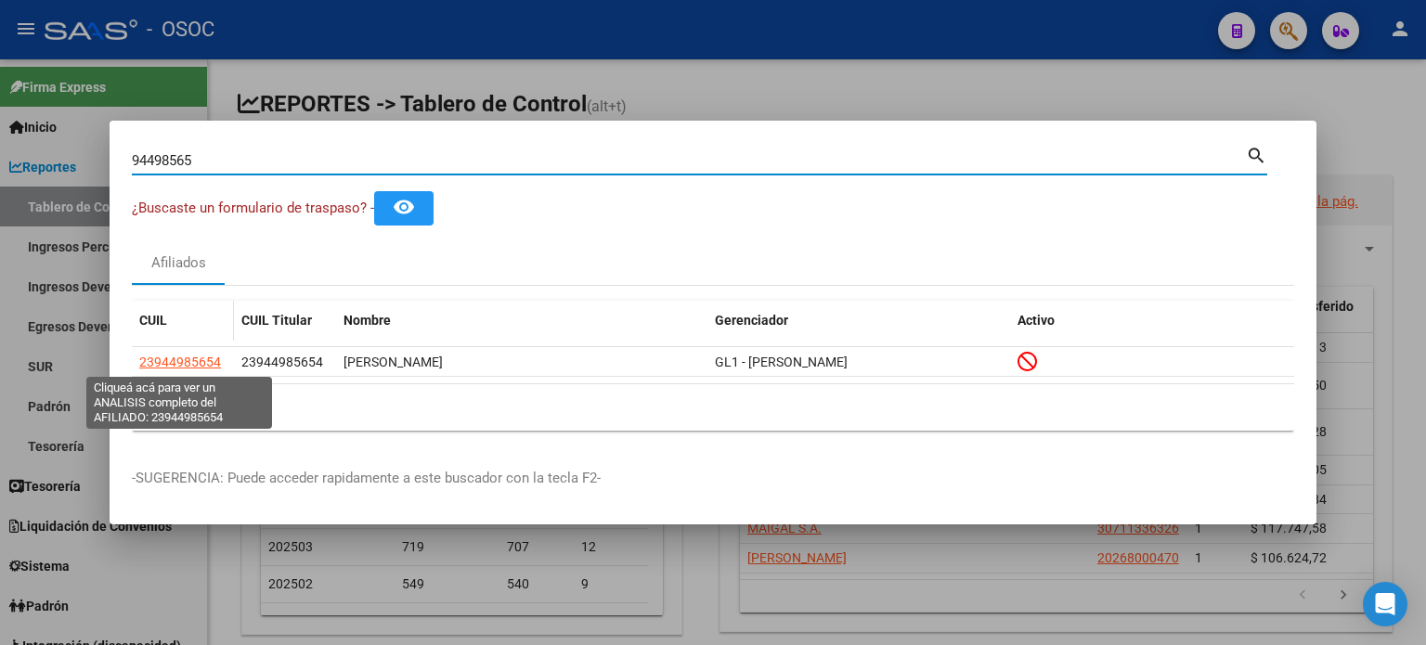
click at [175, 367] on span "23944985654" at bounding box center [180, 362] width 82 height 15
type textarea "23944985654"
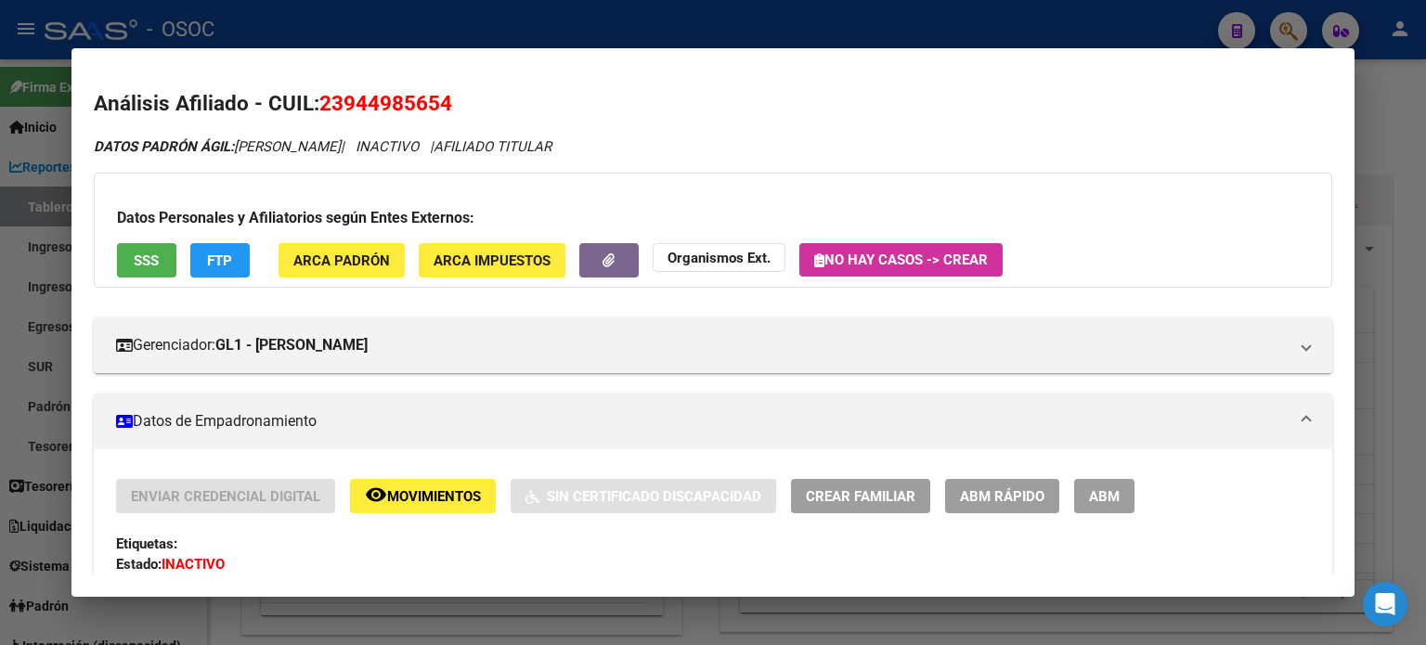
scroll to position [93, 0]
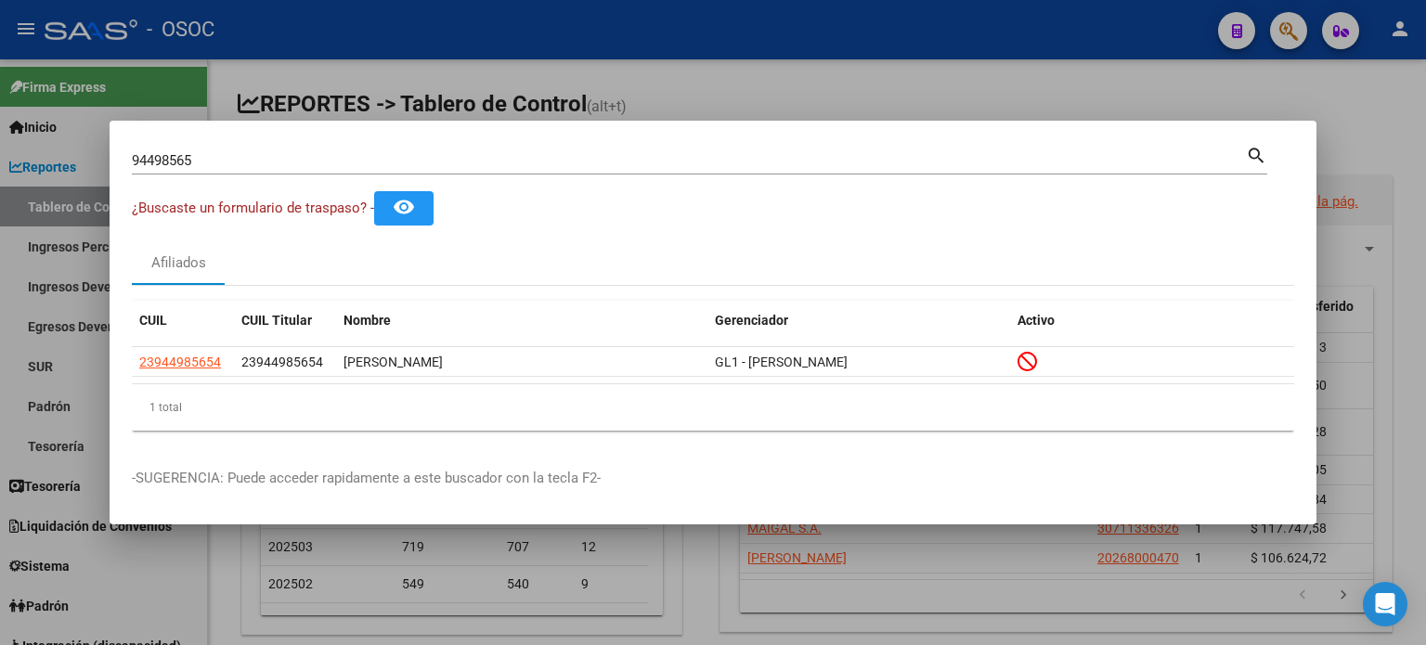
drag, startPoint x: 220, startPoint y: 158, endPoint x: 19, endPoint y: 154, distance: 201.5
click at [19, 155] on div "94498565 Buscar (apellido, dni, cuil, [PERSON_NAME], cuit, obra social) search …" at bounding box center [713, 322] width 1426 height 645
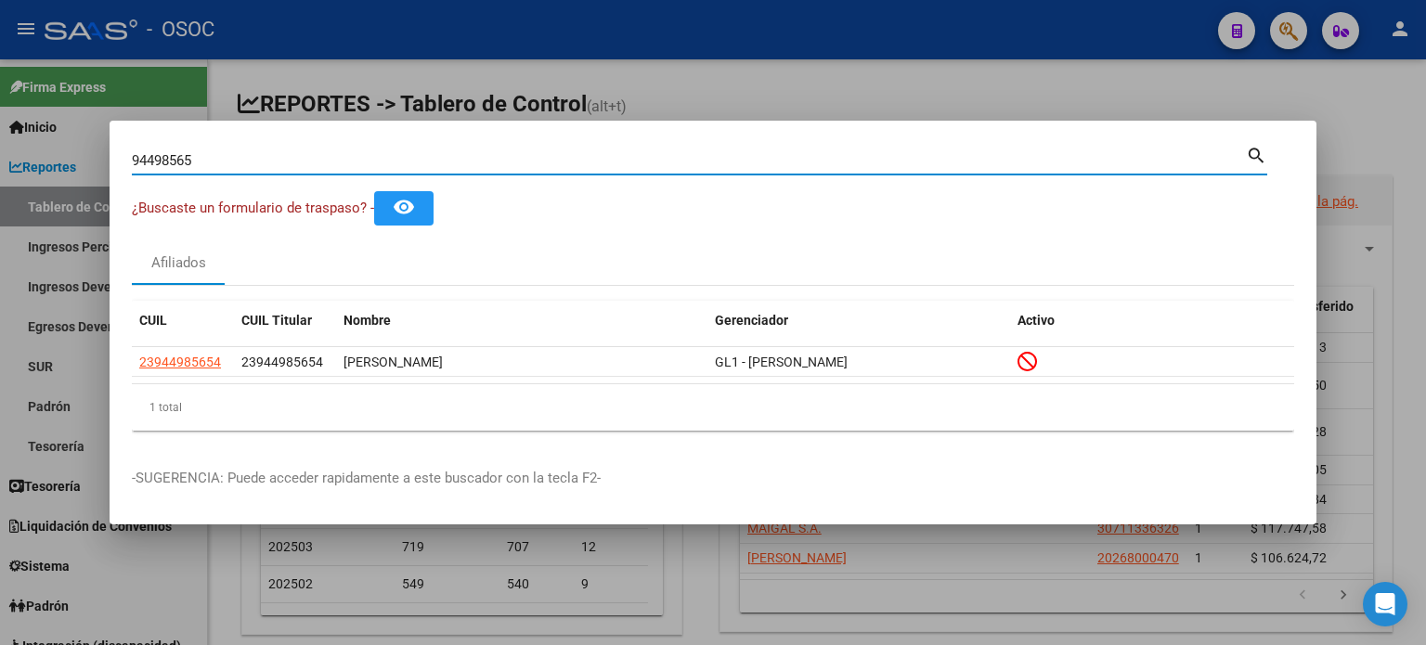
paste input "40012487"
type input "40012487"
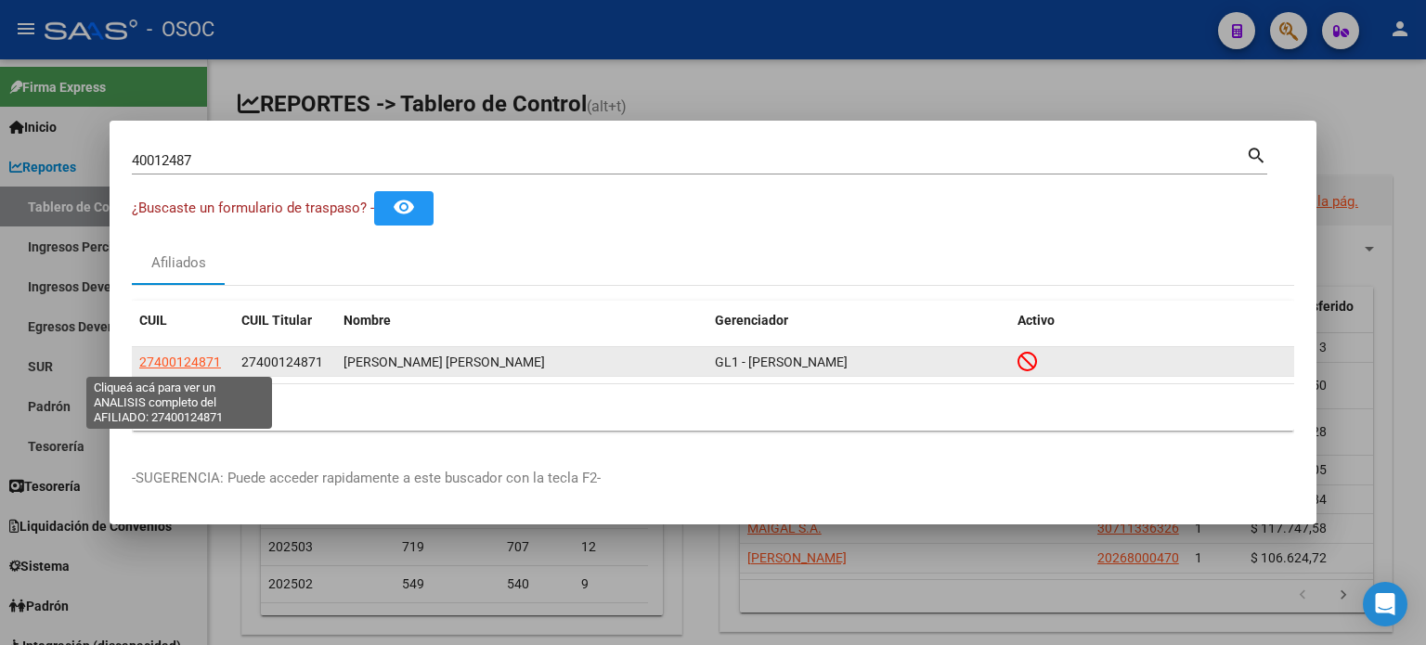
click at [181, 365] on span "27400124871" at bounding box center [180, 362] width 82 height 15
type textarea "27400124871"
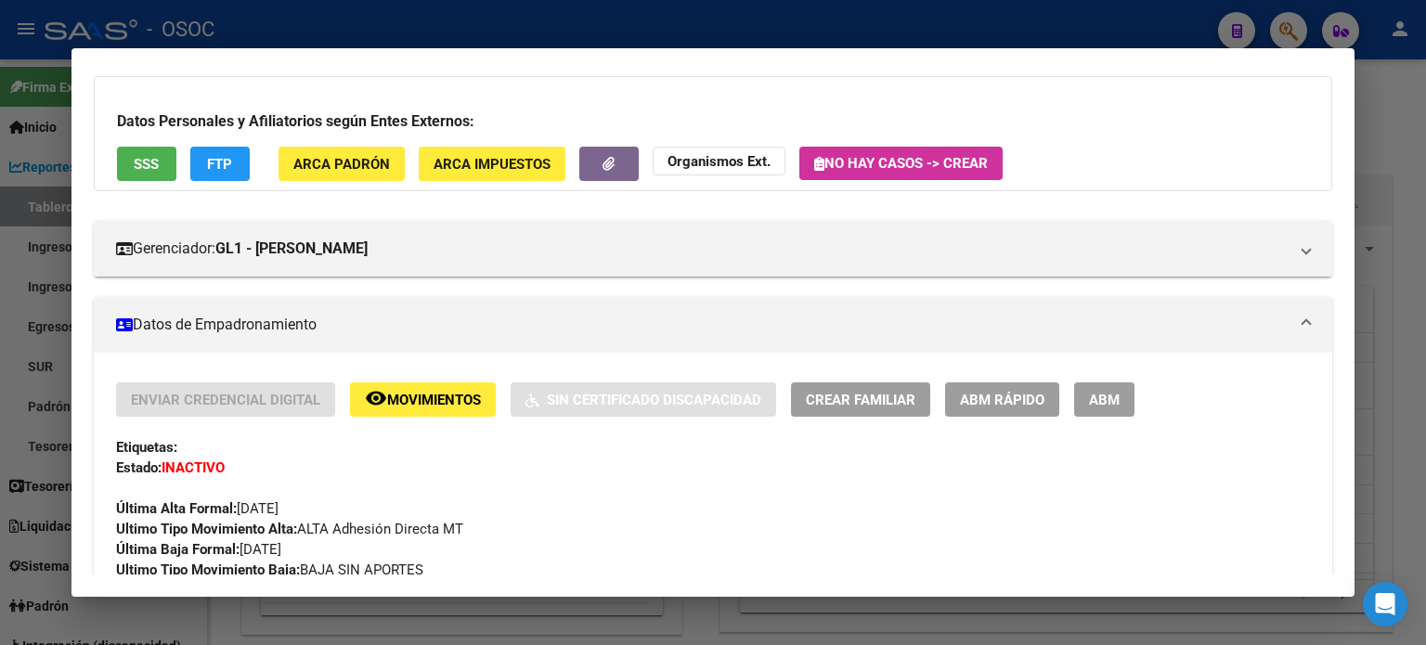
scroll to position [0, 0]
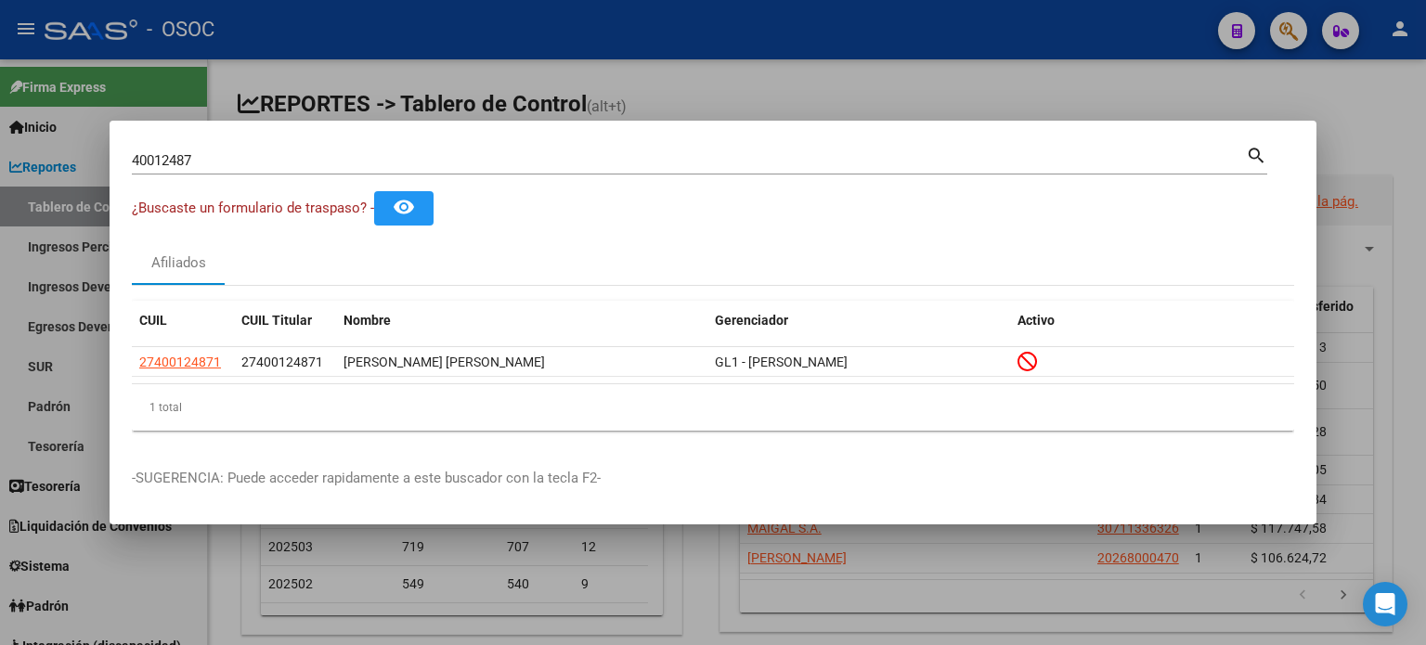
drag, startPoint x: 149, startPoint y: 161, endPoint x: 27, endPoint y: 157, distance: 121.7
click at [27, 157] on div "40012487 Buscar (apellido, dni, cuil, nro traspaso, cuit, obra social) search ¿…" at bounding box center [713, 322] width 1426 height 645
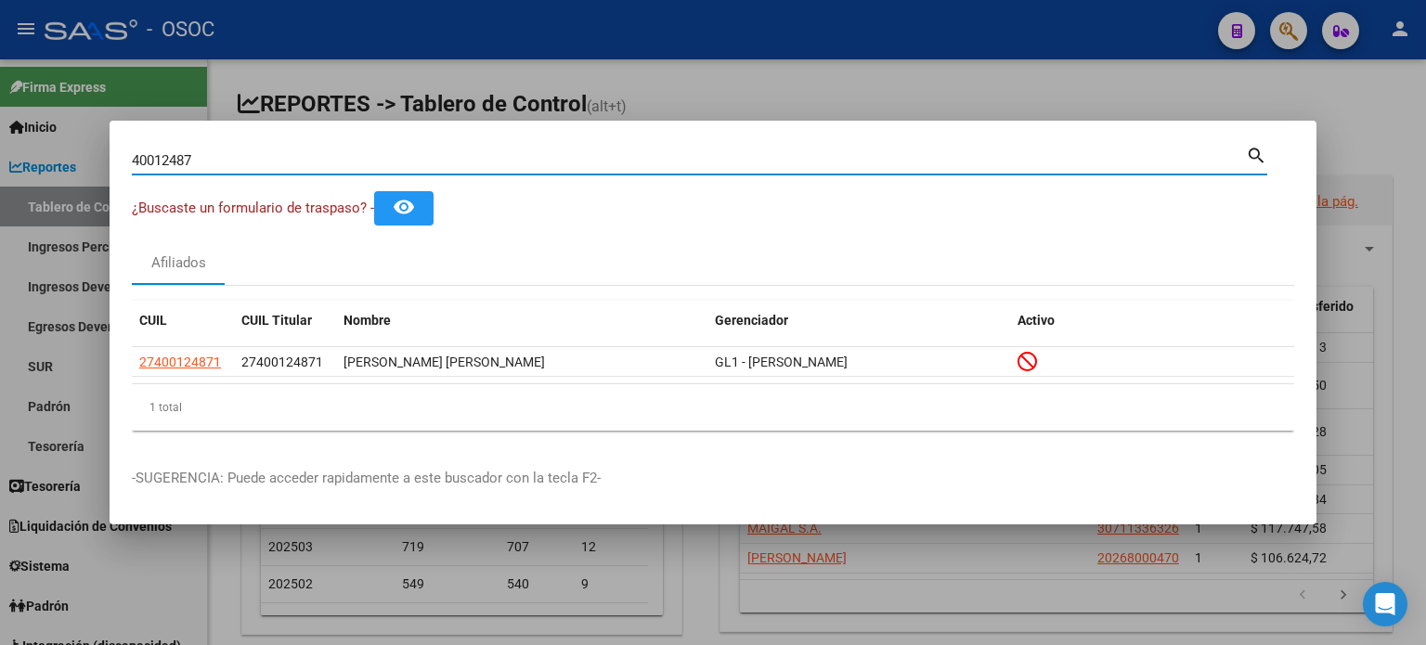
paste input "9282447"
type input "92824477"
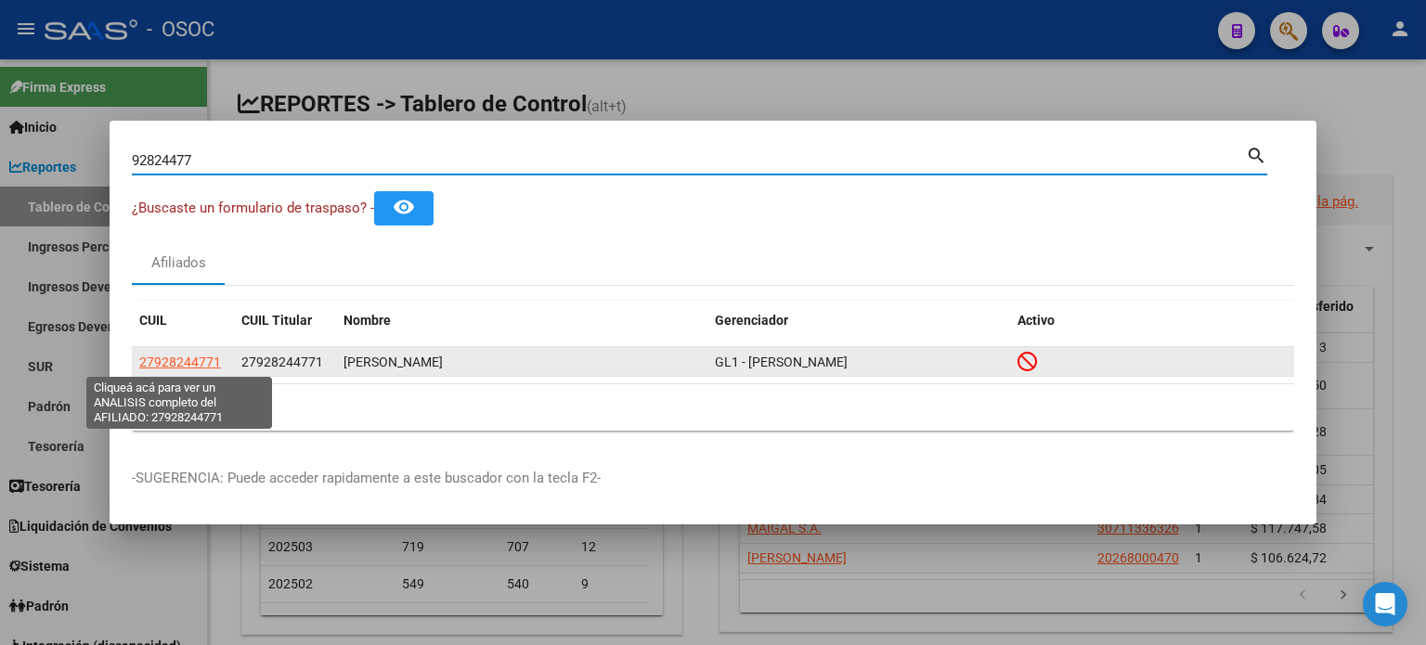
click at [180, 366] on span "27928244771" at bounding box center [180, 362] width 82 height 15
type textarea "27928244771"
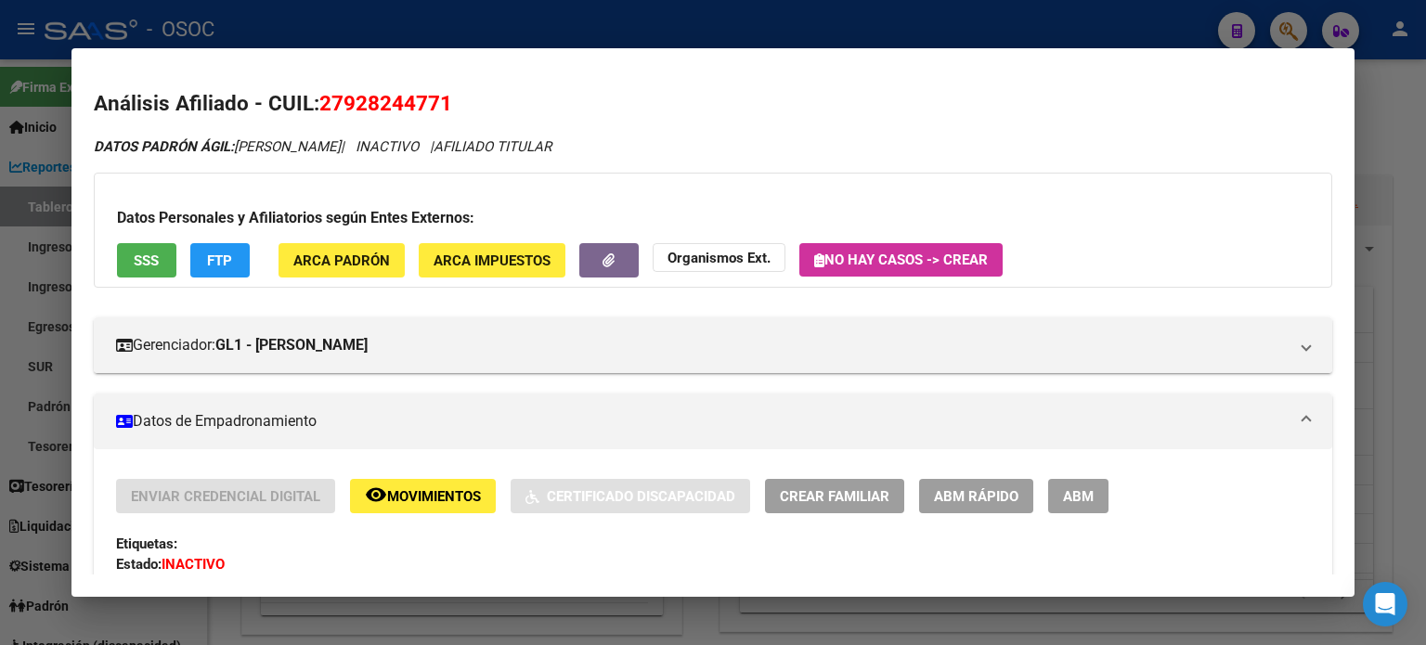
scroll to position [186, 0]
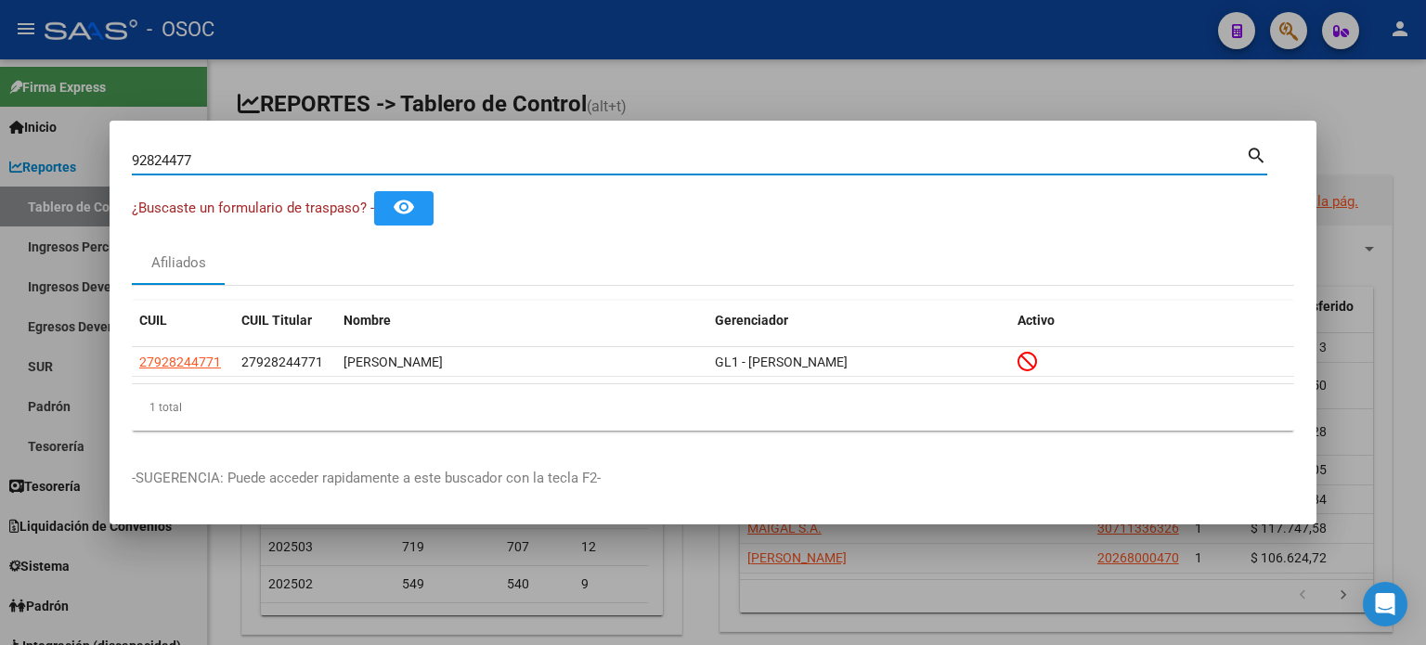
drag, startPoint x: 173, startPoint y: 158, endPoint x: 69, endPoint y: 160, distance: 104.0
click at [69, 160] on div "92824477 Buscar (apellido, dni, cuil, nro traspaso, cuit, obra social) search ¿…" at bounding box center [713, 322] width 1426 height 645
paste input "70049378"
type input "70049378"
